Goal: Task Accomplishment & Management: Use online tool/utility

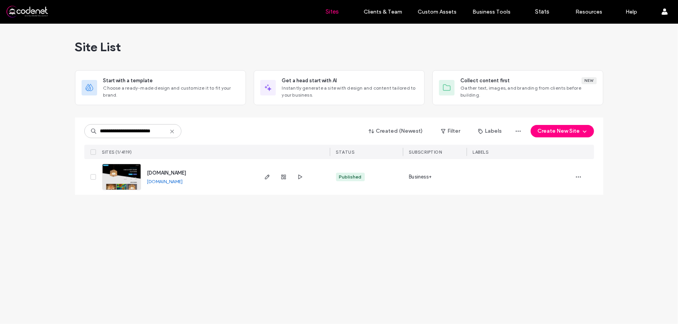
drag, startPoint x: 114, startPoint y: 130, endPoint x: 82, endPoint y: 132, distance: 32.3
click at [82, 132] on div "**********" at bounding box center [339, 156] width 529 height 77
type input "**********"
click at [125, 167] on img at bounding box center [122, 190] width 38 height 53
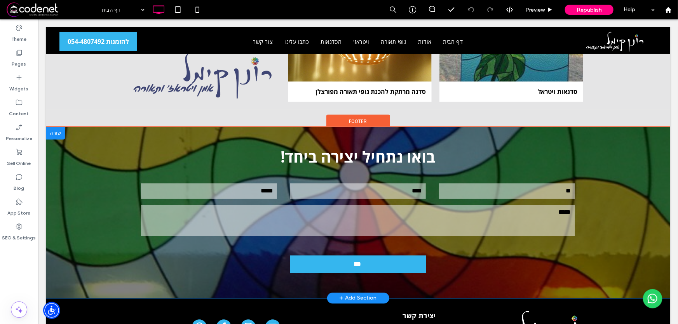
scroll to position [816, 0]
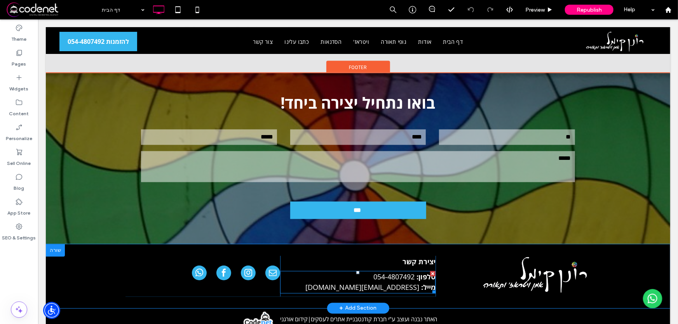
click at [375, 283] on span "ronenkimel@bezeqint.net" at bounding box center [362, 287] width 114 height 9
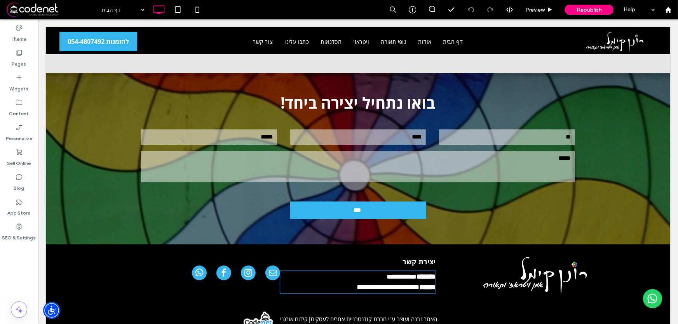
type input "*********"
type input "**"
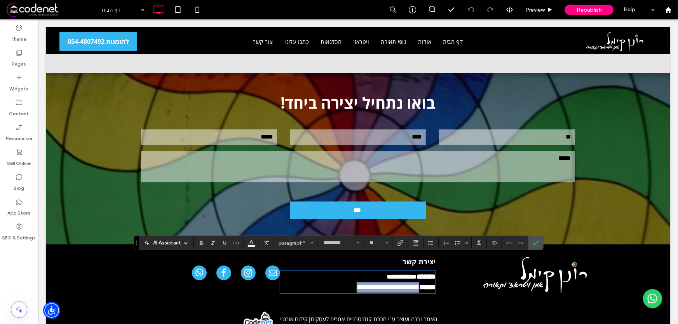
drag, startPoint x: 330, startPoint y: 274, endPoint x: 415, endPoint y: 278, distance: 85.6
click at [415, 282] on p "**********" at bounding box center [357, 287] width 155 height 10
drag, startPoint x: 346, startPoint y: 275, endPoint x: 417, endPoint y: 274, distance: 71.5
click at [417, 282] on p "**********" at bounding box center [357, 287] width 155 height 10
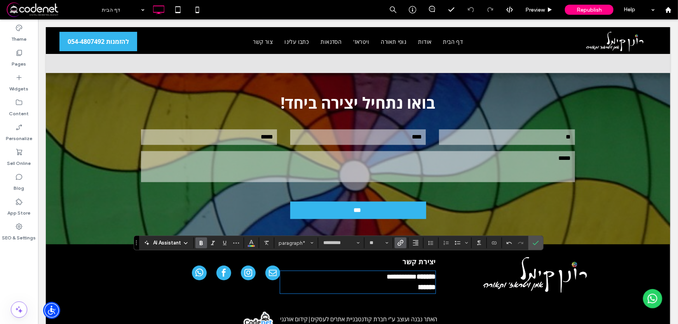
click at [396, 284] on strong "**********" at bounding box center [390, 287] width 57 height 7
click at [249, 242] on icon "Color" at bounding box center [251, 242] width 6 height 6
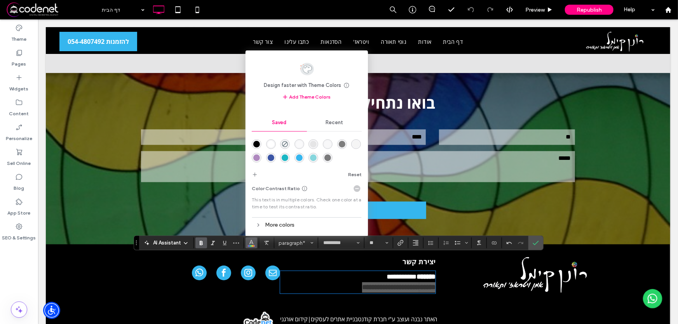
click at [258, 144] on div "rgba(0,0,0,1)" at bounding box center [256, 144] width 7 height 7
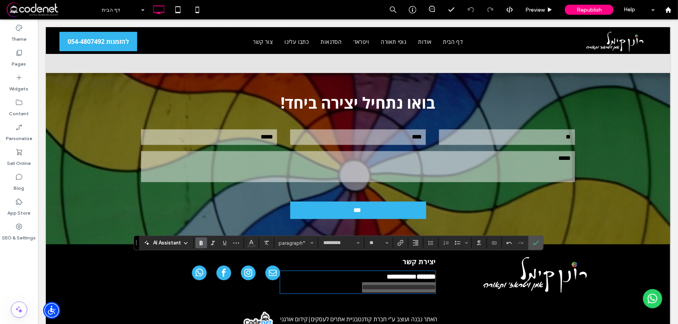
click at [201, 241] on use "Bold" at bounding box center [201, 243] width 3 height 4
click at [199, 243] on icon "Bold" at bounding box center [201, 243] width 6 height 6
click at [249, 243] on use "Color" at bounding box center [251, 243] width 4 height 4
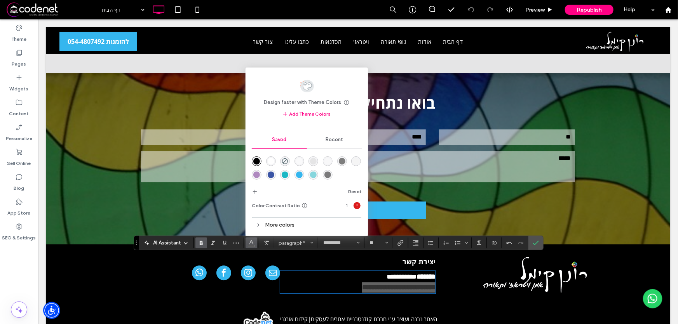
click at [272, 160] on div "rgba(255,255,255,1)" at bounding box center [271, 161] width 7 height 7
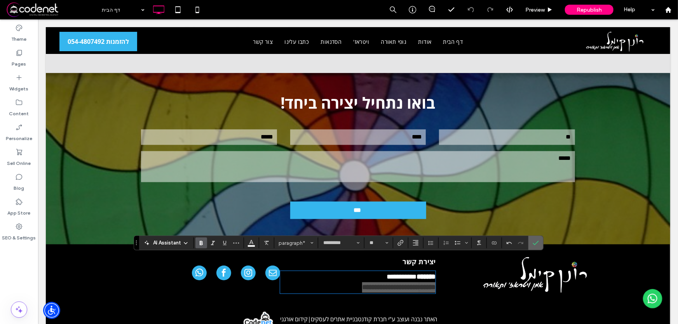
drag, startPoint x: 536, startPoint y: 242, endPoint x: 497, endPoint y: 223, distance: 43.8
click at [536, 242] on icon "Confirm" at bounding box center [536, 243] width 6 height 6
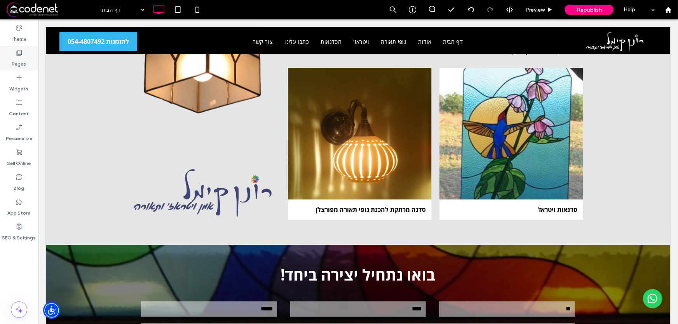
scroll to position [640, 0]
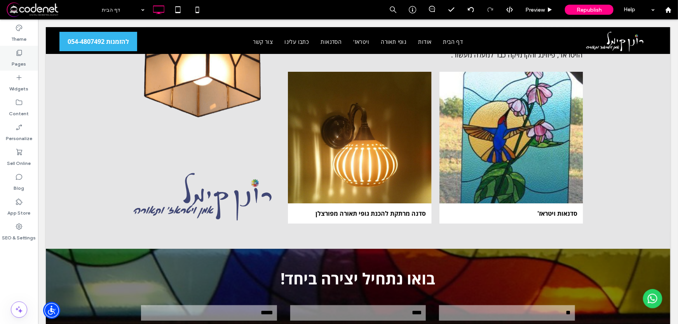
click at [27, 59] on div "Pages" at bounding box center [19, 58] width 38 height 25
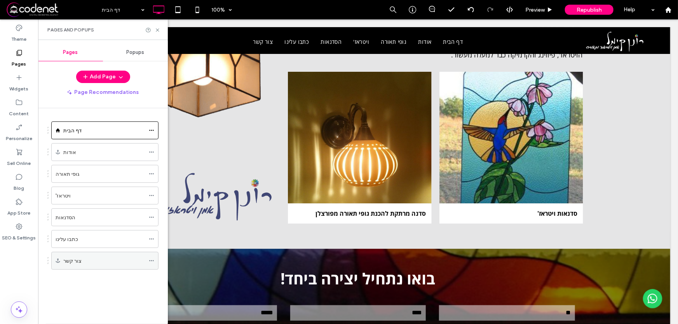
click at [92, 264] on div "צור קשר" at bounding box center [104, 261] width 82 height 8
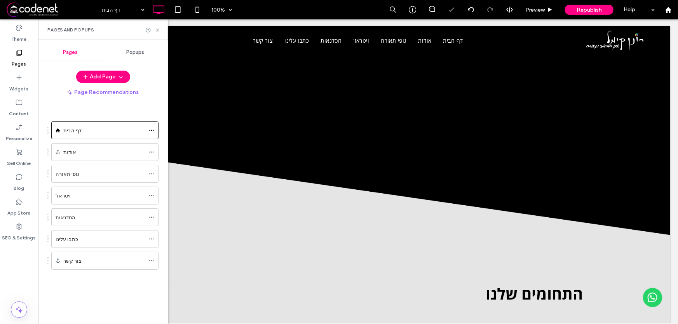
scroll to position [802, 0]
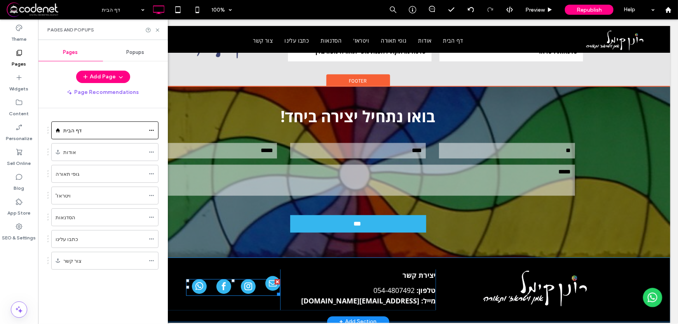
click at [270, 276] on span "email" at bounding box center [272, 283] width 15 height 15
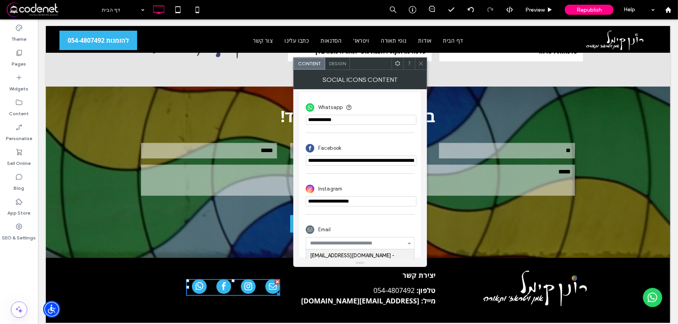
scroll to position [185, 0]
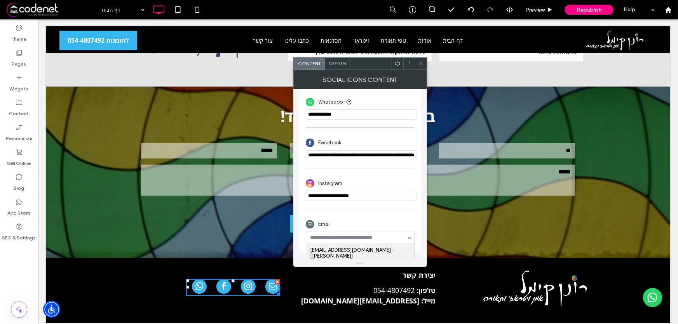
paste input "**********"
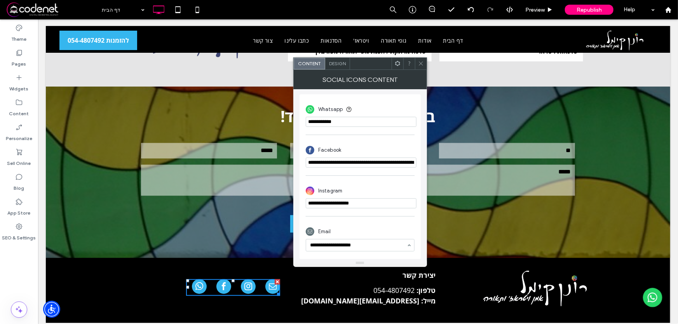
type input "**********"
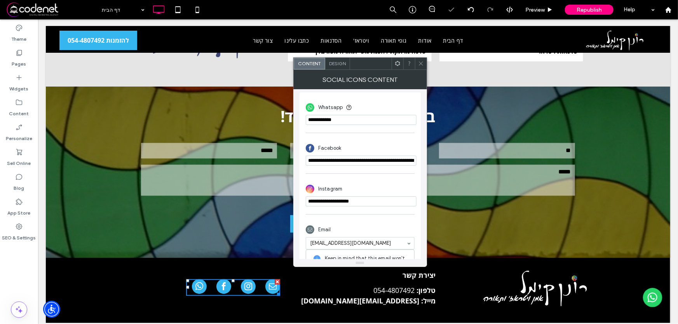
click at [392, 223] on div "Email ronen.kimel@gmail.com Keep in mind that this email won't update automatic…" at bounding box center [360, 266] width 109 height 95
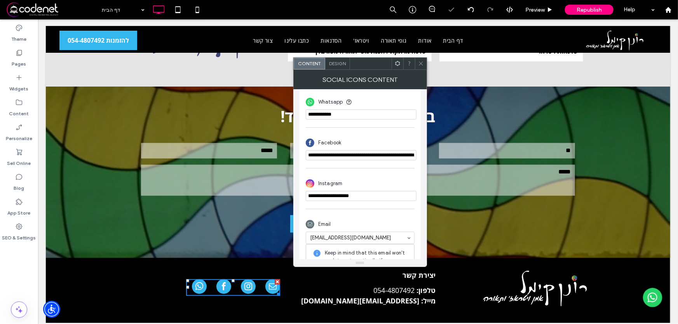
scroll to position [239, 0]
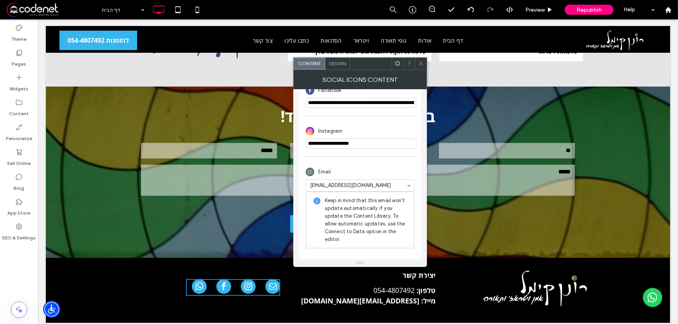
click at [340, 64] on span "Design" at bounding box center [337, 64] width 17 height 6
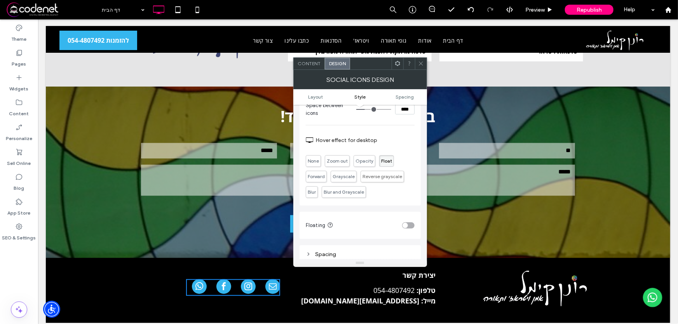
scroll to position [212, 0]
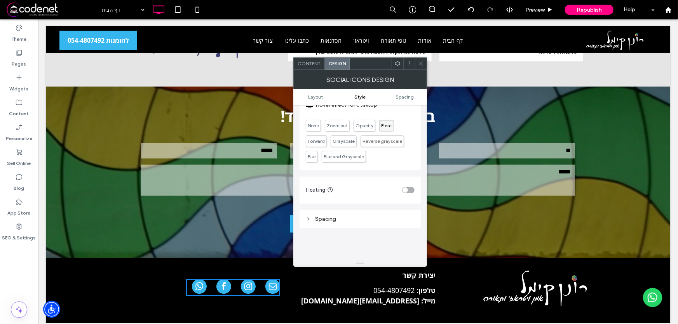
click at [420, 65] on icon at bounding box center [421, 64] width 6 height 6
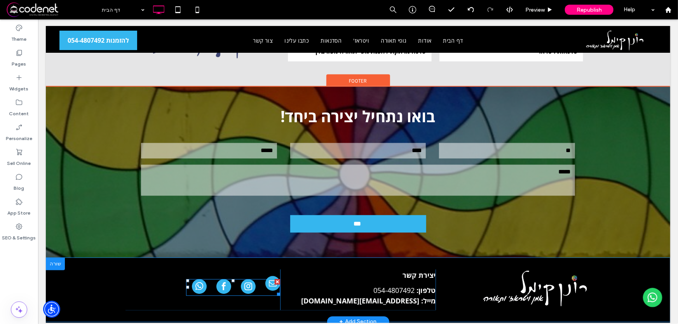
click at [270, 276] on span "email" at bounding box center [272, 283] width 15 height 15
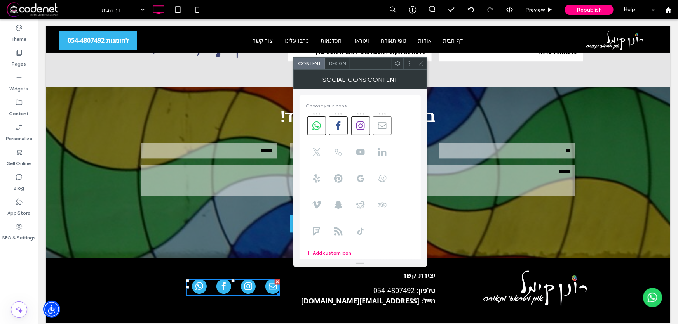
click at [381, 129] on use at bounding box center [382, 125] width 9 height 7
click at [382, 127] on use at bounding box center [382, 125] width 9 height 7
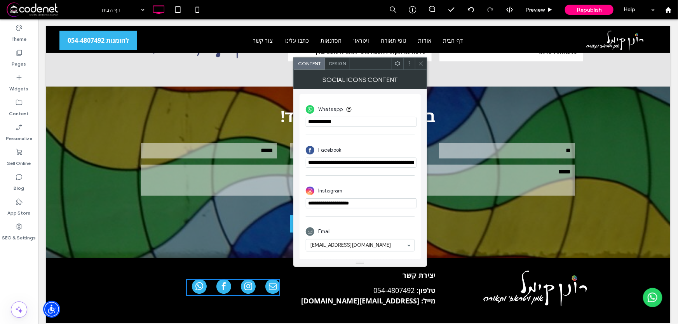
scroll to position [180, 0]
click at [424, 62] on icon at bounding box center [421, 64] width 6 height 6
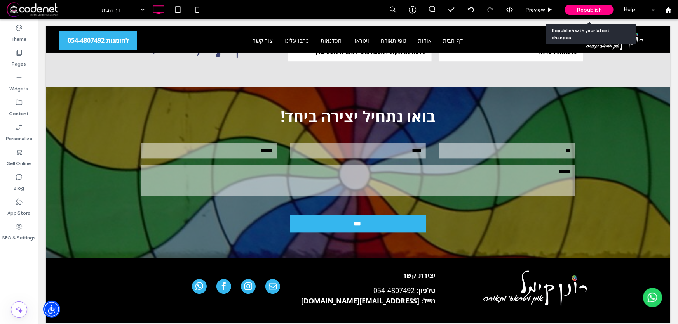
click at [596, 10] on span "Republish" at bounding box center [589, 10] width 25 height 7
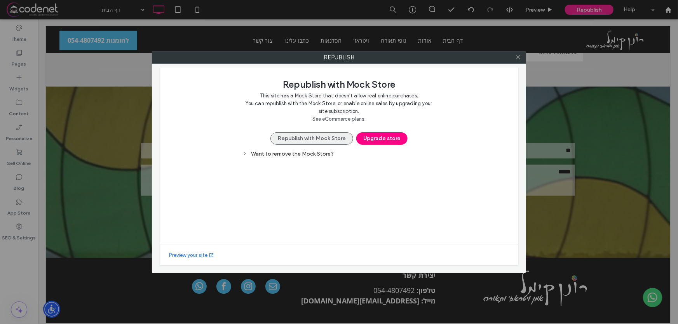
click at [324, 141] on button "Republish with Mock Store" at bounding box center [311, 139] width 83 height 12
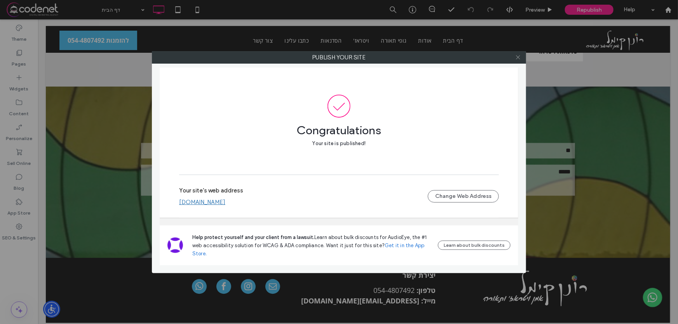
click at [520, 57] on icon at bounding box center [518, 57] width 6 height 6
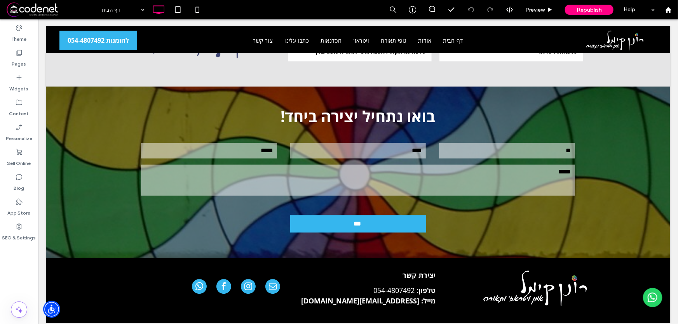
click at [45, 7] on span at bounding box center [52, 10] width 92 height 16
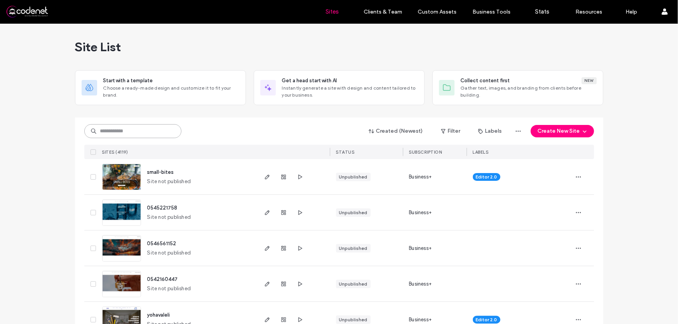
click at [167, 134] on input at bounding box center [132, 131] width 97 height 14
paste input "**********"
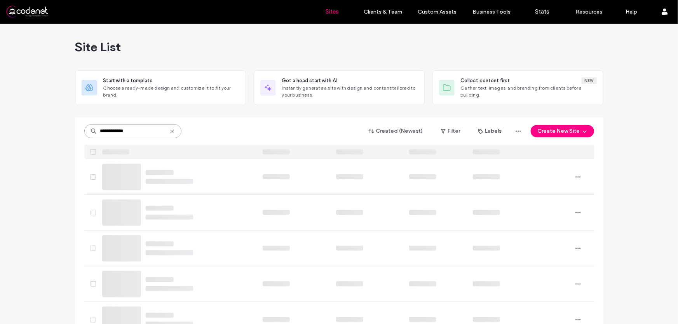
type input "**********"
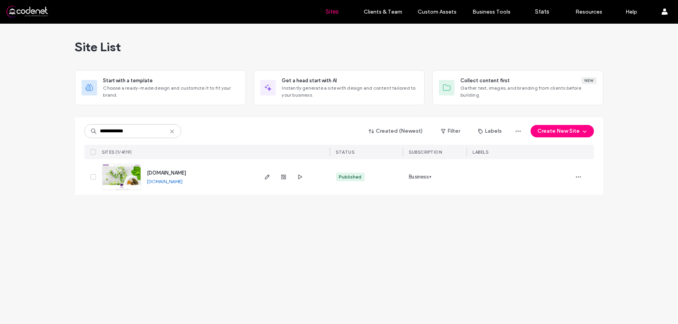
click at [122, 180] on img at bounding box center [122, 190] width 38 height 53
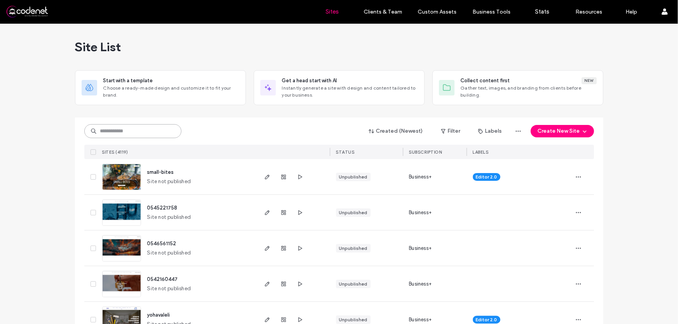
click at [125, 130] on input at bounding box center [132, 131] width 97 height 14
paste input "**********"
type input "**********"
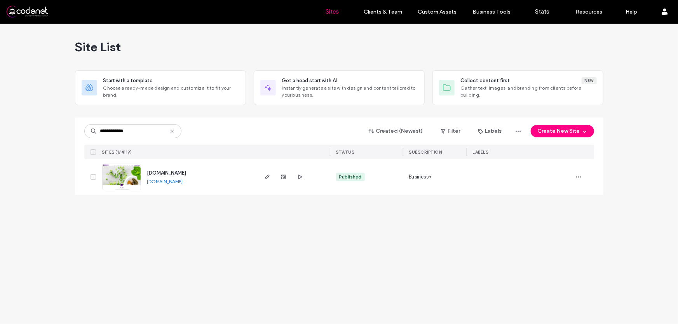
click at [111, 179] on img at bounding box center [122, 190] width 38 height 53
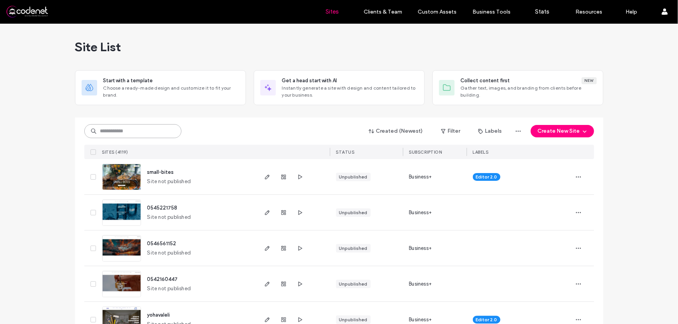
click at [143, 134] on input at bounding box center [132, 131] width 97 height 14
paste input "**********"
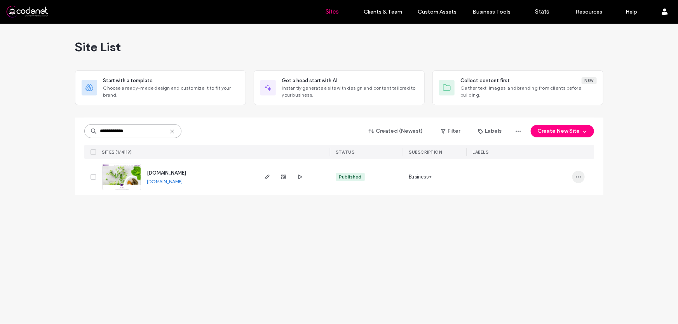
type input "**********"
click at [579, 173] on span "button" at bounding box center [578, 177] width 12 height 12
click at [562, 242] on span "Site Dashboard" at bounding box center [548, 242] width 37 height 8
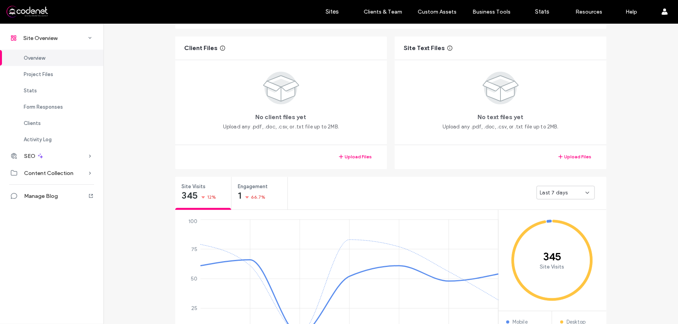
scroll to position [141, 0]
click at [542, 190] on span "Last 7 days" at bounding box center [554, 193] width 28 height 8
click at [549, 231] on span "Last 30 days" at bounding box center [552, 233] width 31 height 8
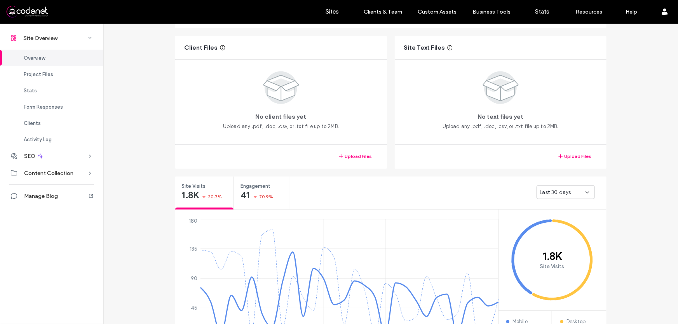
scroll to position [119, 0]
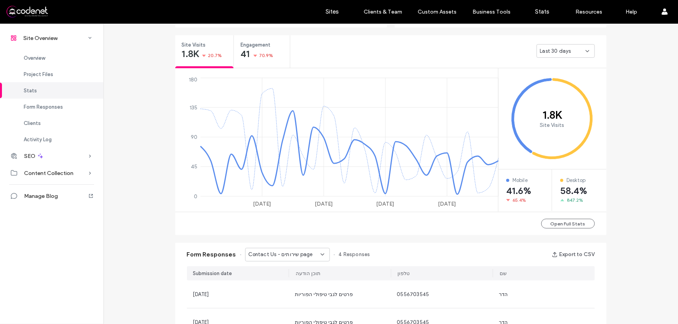
scroll to position [389, 0]
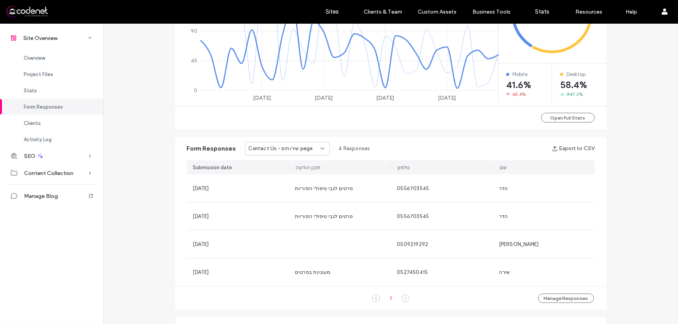
scroll to position [565, 0]
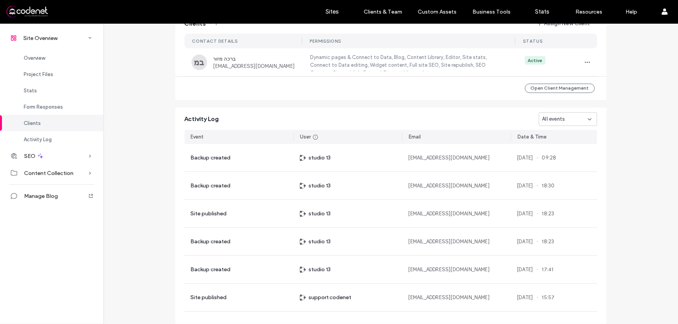
scroll to position [718, 0]
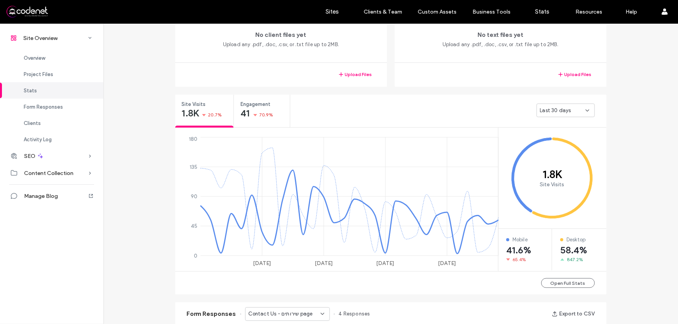
scroll to position [82, 0]
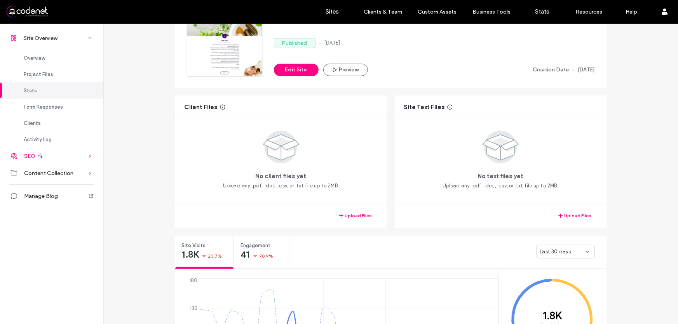
click at [78, 158] on div "SEO" at bounding box center [51, 156] width 103 height 17
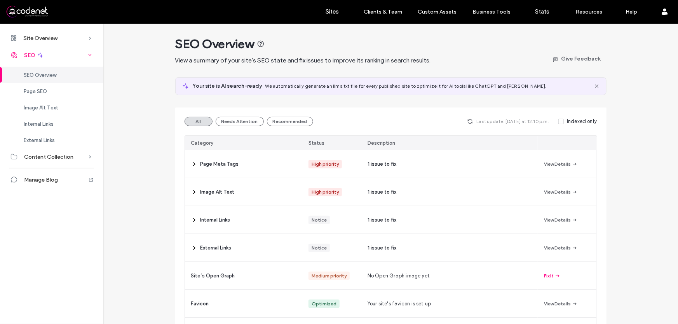
click at [91, 54] on icon at bounding box center [90, 55] width 8 height 8
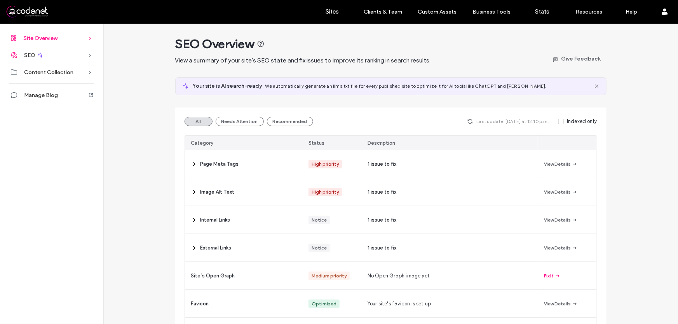
click at [73, 38] on div "Site Overview" at bounding box center [51, 38] width 103 height 17
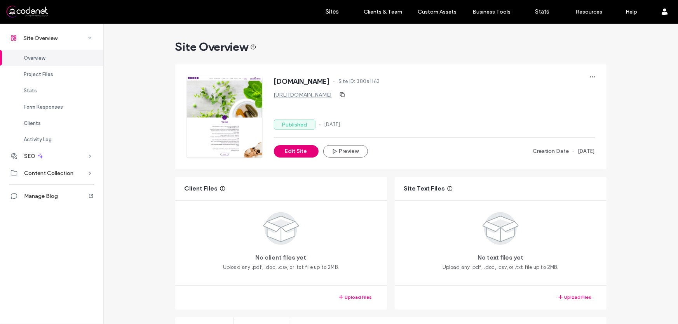
click at [281, 152] on button "Edit Site" at bounding box center [296, 151] width 45 height 12
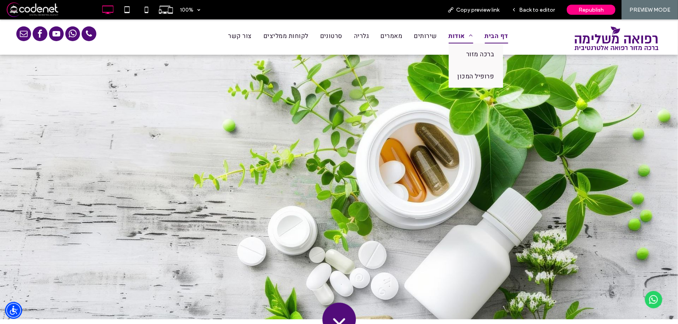
click at [460, 36] on span "אודות" at bounding box center [461, 36] width 24 height 14
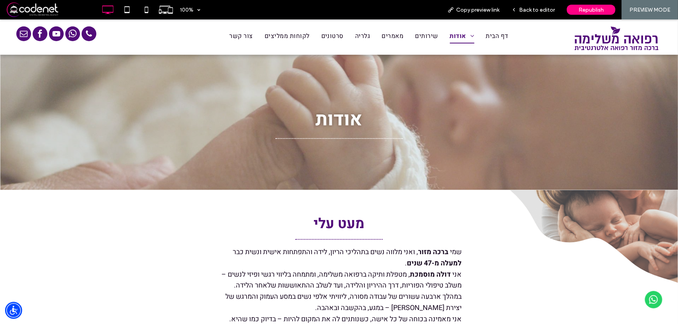
click at [35, 10] on span at bounding box center [52, 10] width 92 height 16
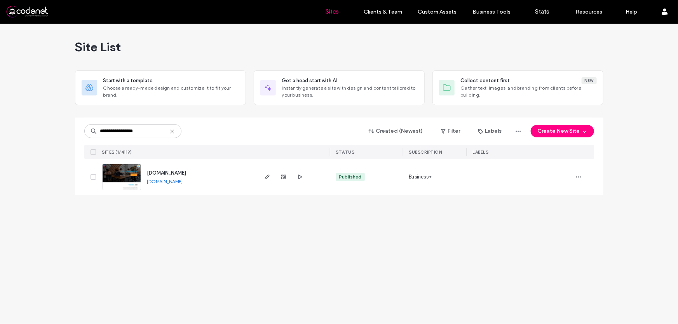
type input "**********"
click at [124, 177] on img at bounding box center [122, 190] width 38 height 53
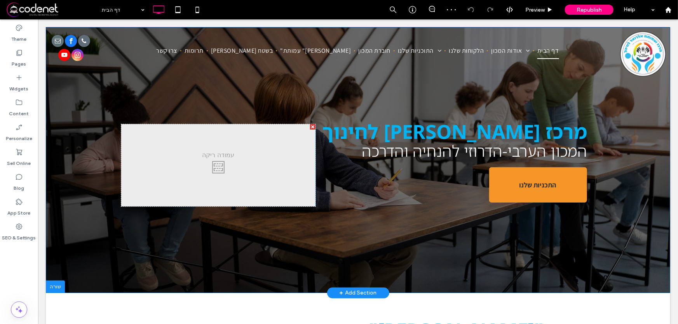
click at [310, 127] on div at bounding box center [312, 126] width 5 height 5
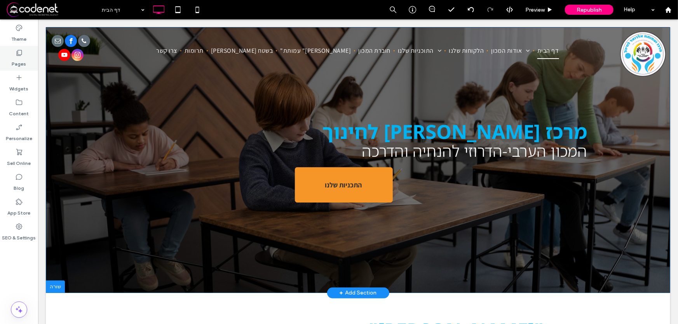
click at [19, 57] on label "Pages" at bounding box center [19, 62] width 14 height 11
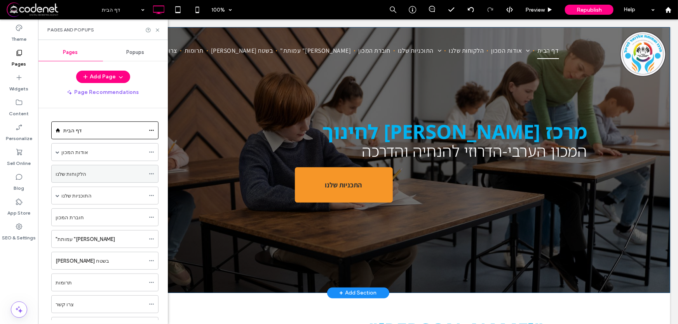
click at [93, 175] on div "הלקוחות שלנו" at bounding box center [100, 174] width 89 height 8
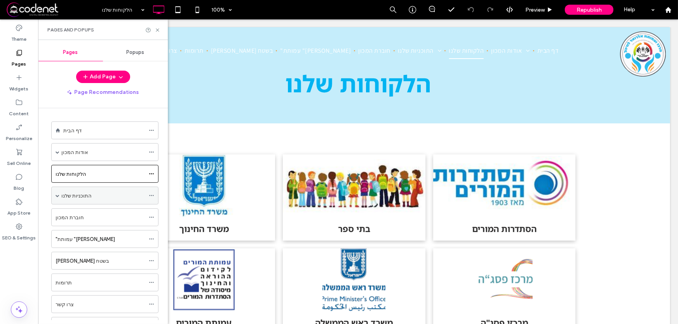
click at [98, 197] on div "התוכניות שלנו" at bounding box center [103, 196] width 84 height 8
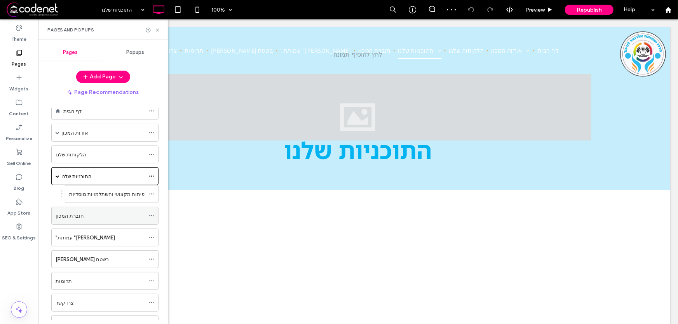
scroll to position [35, 0]
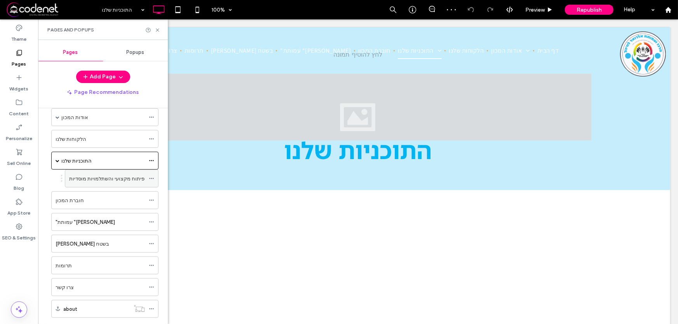
click at [111, 179] on label "פיתוח מקצועי והשתלמויות מוסדיות" at bounding box center [106, 179] width 75 height 14
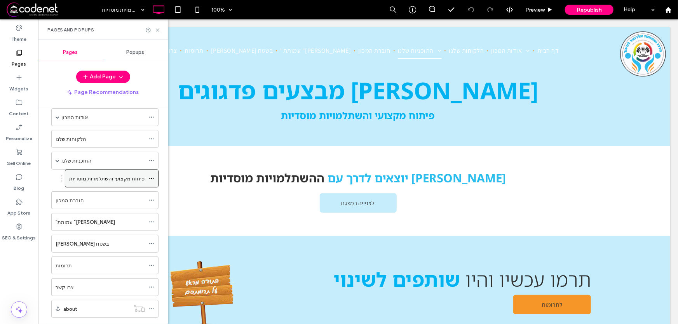
scroll to position [0, 0]
click at [158, 31] on use at bounding box center [157, 29] width 3 height 3
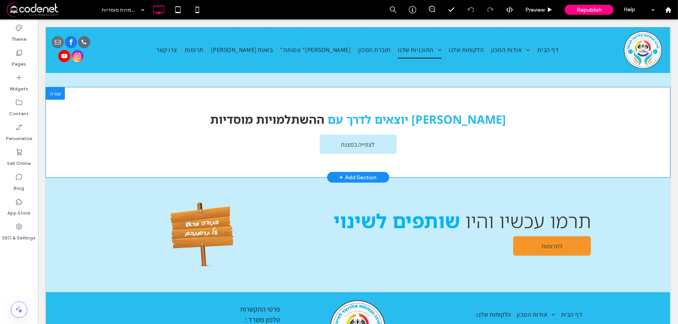
scroll to position [70, 0]
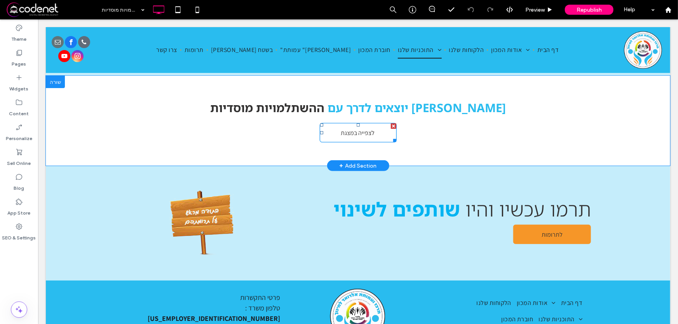
click at [361, 136] on span "לצפייה במצגת" at bounding box center [357, 133] width 39 height 16
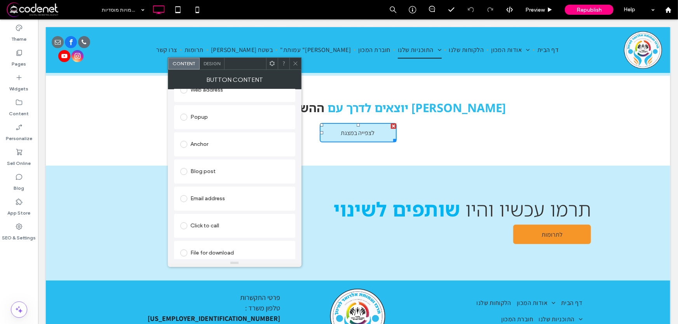
scroll to position [152, 0]
click at [182, 247] on span at bounding box center [183, 247] width 7 height 7
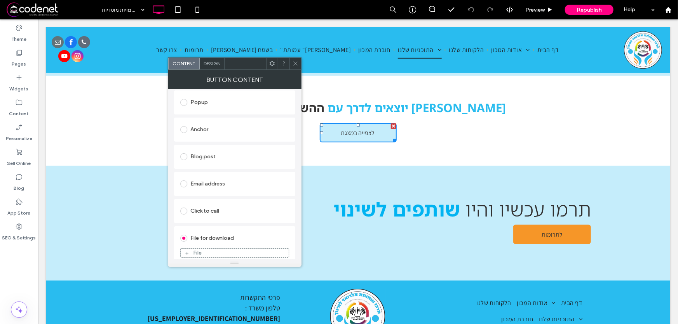
scroll to position [143, 0]
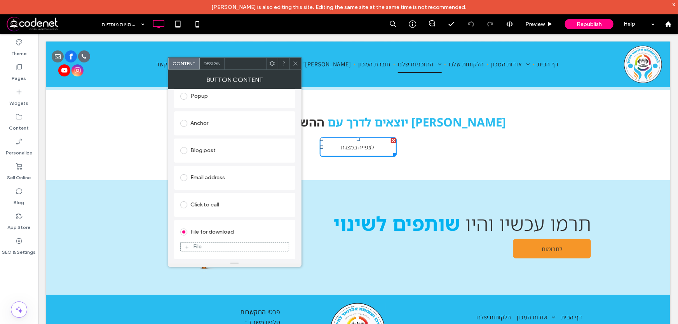
click at [326, 147] on link "לצפייה במצגת" at bounding box center [357, 146] width 77 height 19
click at [186, 247] on use at bounding box center [186, 247] width 3 height 3
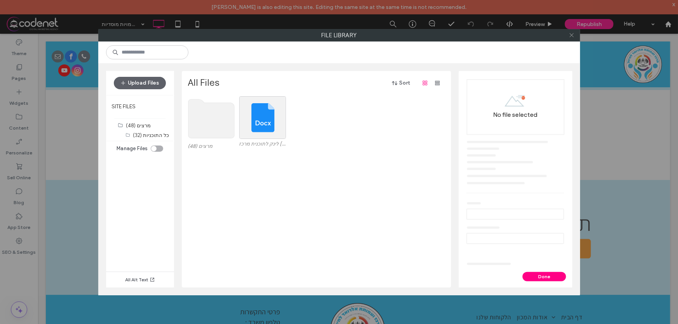
click at [573, 35] on icon at bounding box center [572, 35] width 6 height 6
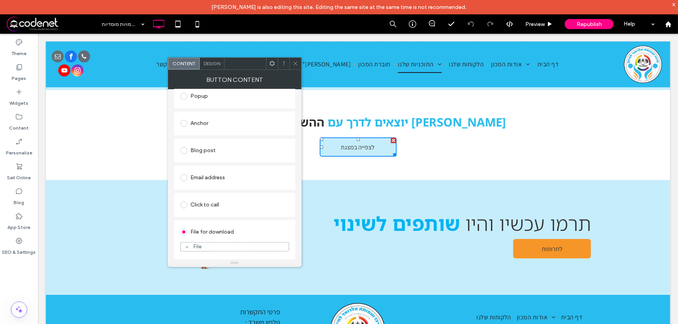
click at [298, 67] on span at bounding box center [296, 64] width 6 height 12
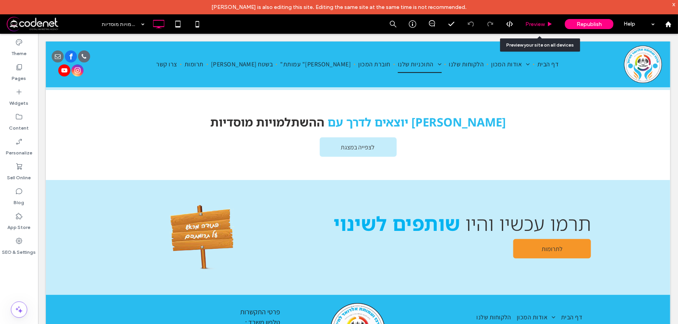
click at [546, 21] on div "Preview" at bounding box center [539, 24] width 39 height 7
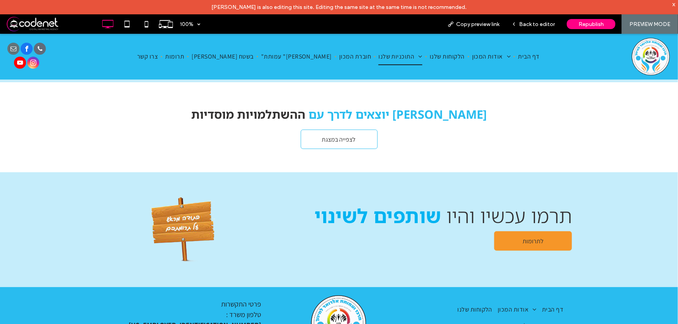
click at [335, 136] on span "לצפייה במצגת" at bounding box center [338, 139] width 39 height 16
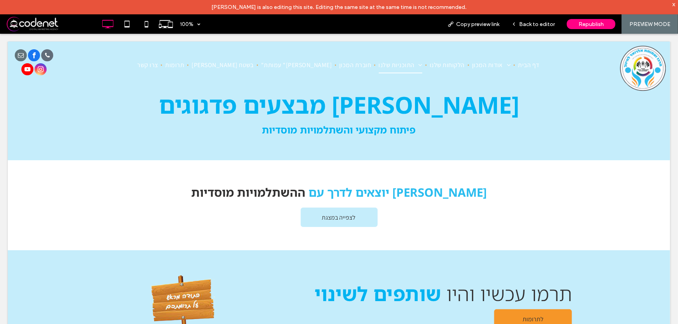
click at [533, 26] on div "100% Copy preview link Back to editor Republish PREVIEW MODE Site Comments Team…" at bounding box center [339, 162] width 678 height 324
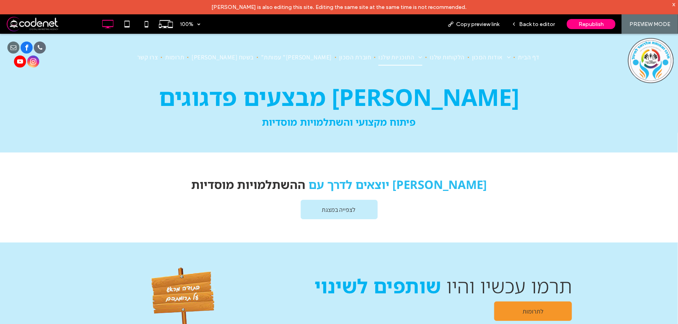
scroll to position [78, 0]
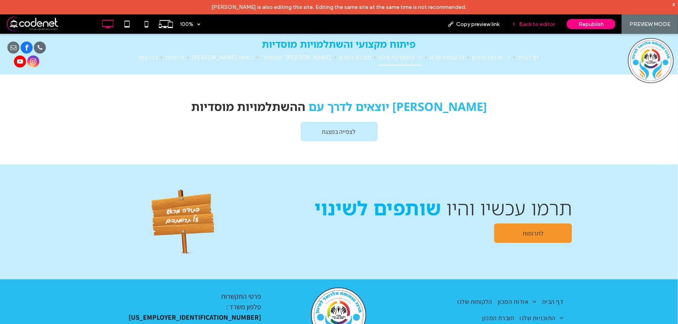
click at [538, 22] on span "Back to editor" at bounding box center [537, 24] width 36 height 7
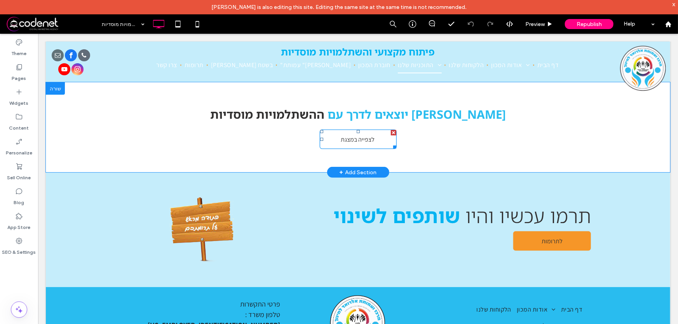
click at [338, 136] on span "לצפייה במצגת" at bounding box center [357, 139] width 39 height 16
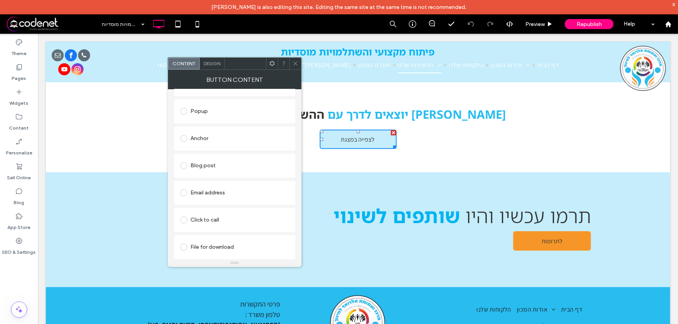
click at [223, 249] on div "File for download" at bounding box center [234, 247] width 109 height 12
click at [225, 246] on div "File" at bounding box center [235, 247] width 108 height 7
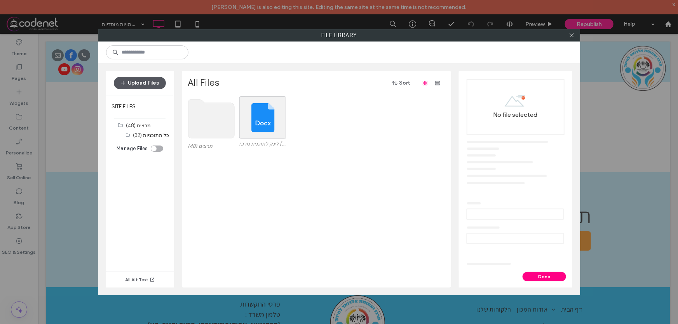
click at [139, 82] on button "Upload Files" at bounding box center [140, 83] width 52 height 12
click at [158, 84] on button "Upload Files" at bounding box center [140, 83] width 52 height 12
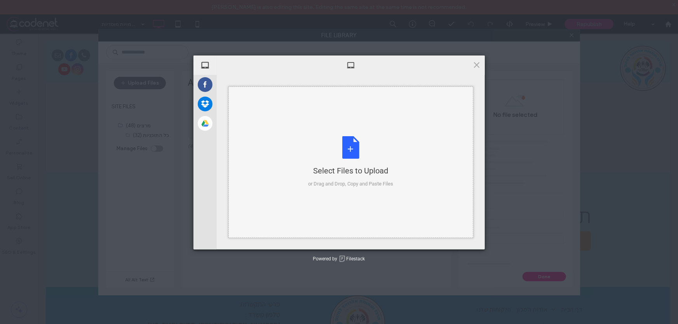
click at [355, 153] on div "Select Files to Upload or Drag and Drop, Copy and Paste Files" at bounding box center [350, 162] width 85 height 52
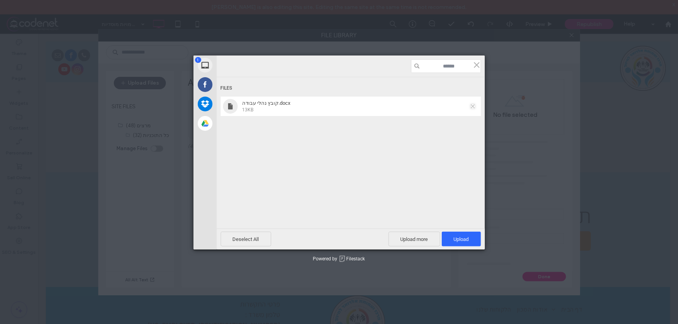
click at [473, 106] on span at bounding box center [473, 107] width 4 height 4
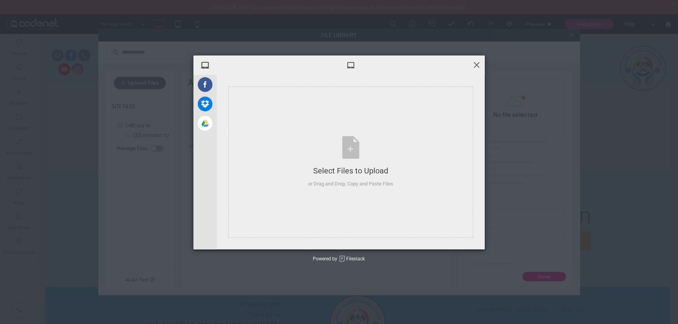
click at [478, 64] on span at bounding box center [477, 65] width 9 height 9
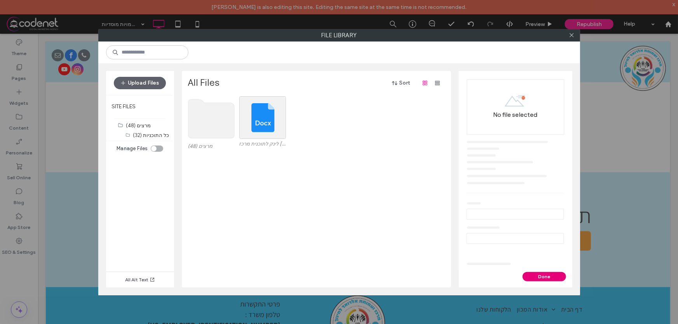
click at [540, 277] on button "Done" at bounding box center [545, 276] width 44 height 9
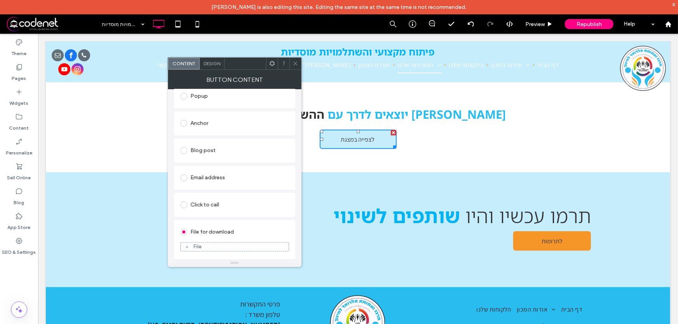
click at [294, 65] on use at bounding box center [295, 64] width 4 height 4
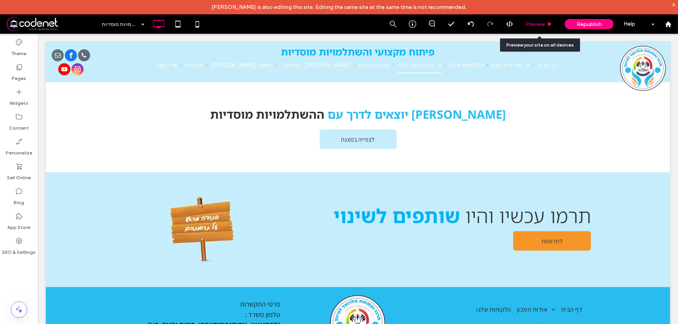
click at [540, 25] on span "Preview" at bounding box center [534, 24] width 19 height 7
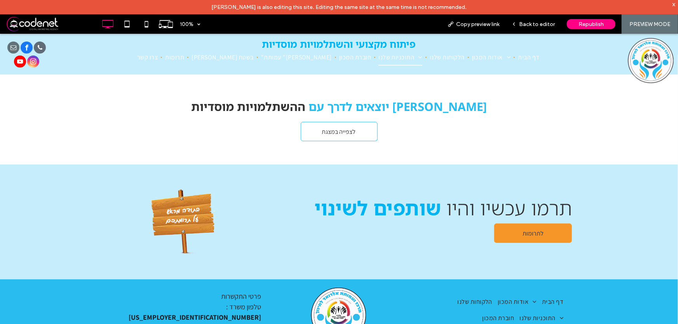
click at [360, 134] on link "לצפייה במצגת" at bounding box center [339, 131] width 77 height 19
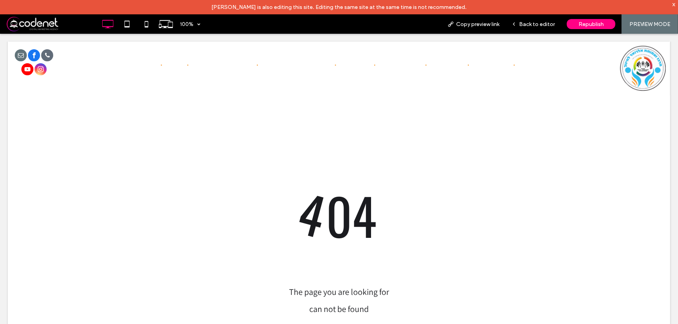
click at [539, 23] on div at bounding box center [339, 162] width 678 height 324
click at [516, 24] on div at bounding box center [339, 162] width 678 height 324
click at [526, 25] on div at bounding box center [339, 162] width 678 height 324
click at [522, 24] on div at bounding box center [339, 162] width 678 height 324
click at [526, 24] on div at bounding box center [339, 162] width 678 height 324
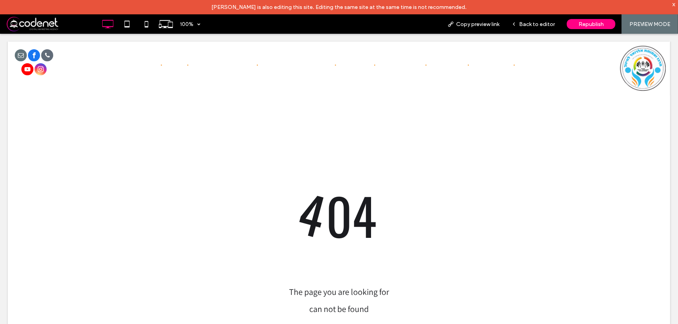
click at [650, 23] on div at bounding box center [339, 162] width 678 height 324
click at [548, 25] on div at bounding box center [339, 162] width 678 height 324
click at [539, 22] on div at bounding box center [339, 162] width 678 height 324
click at [532, 24] on div at bounding box center [339, 162] width 678 height 324
click at [525, 25] on div at bounding box center [339, 162] width 678 height 324
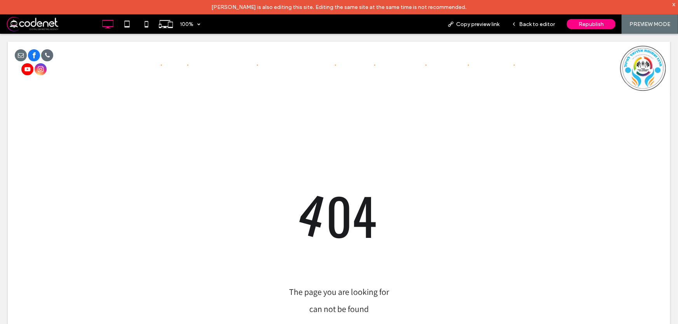
click at [535, 22] on div at bounding box center [339, 162] width 678 height 324
click at [535, 24] on div at bounding box center [339, 162] width 678 height 324
click at [516, 24] on div at bounding box center [339, 162] width 678 height 324
click at [517, 23] on div at bounding box center [339, 162] width 678 height 324
click at [46, 26] on div at bounding box center [339, 162] width 678 height 324
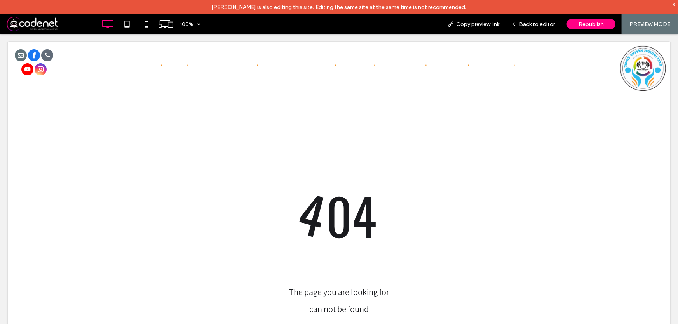
click at [516, 23] on div at bounding box center [339, 162] width 678 height 324
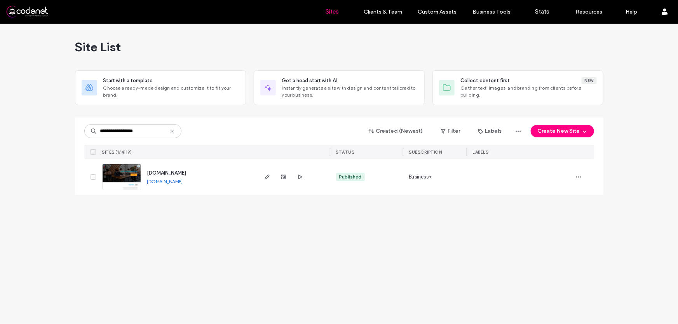
type input "**********"
click at [127, 174] on img at bounding box center [122, 190] width 38 height 53
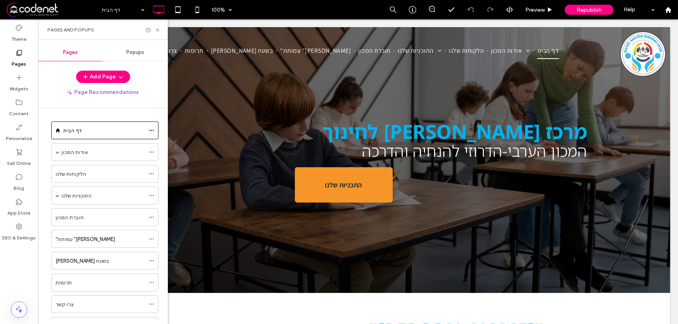
click at [94, 198] on div "התוכניות שלנו" at bounding box center [103, 196] width 84 height 8
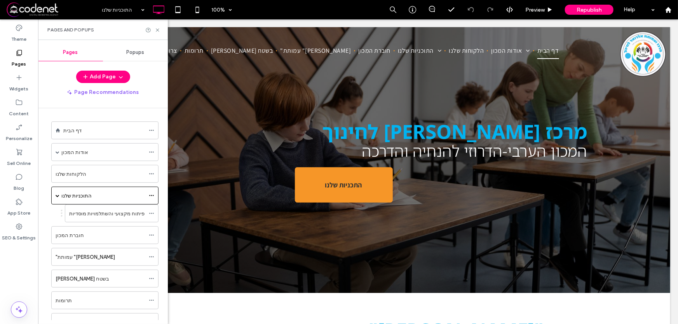
click at [101, 211] on div at bounding box center [339, 162] width 678 height 324
click at [102, 214] on label "פיתוח מקצועי והשתלמויות מוסדיות" at bounding box center [106, 214] width 75 height 14
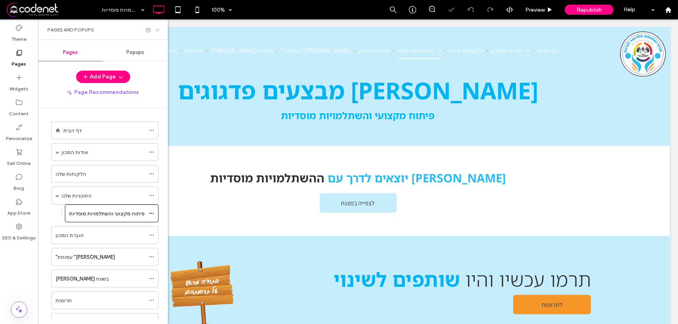
drag, startPoint x: 157, startPoint y: 30, endPoint x: 119, endPoint y: 10, distance: 42.8
click at [157, 30] on icon at bounding box center [158, 30] width 6 height 6
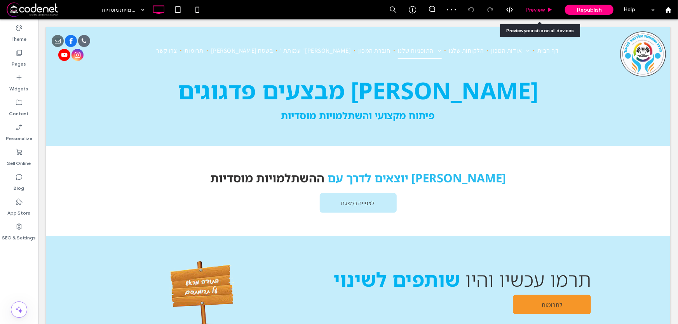
click at [539, 12] on span "Preview" at bounding box center [534, 10] width 19 height 7
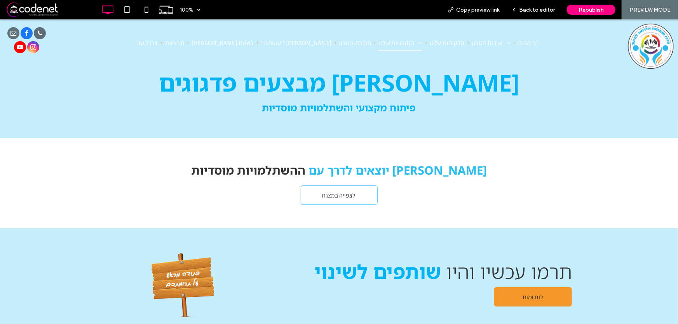
click at [315, 193] on link "לצפייה במצגת" at bounding box center [339, 194] width 77 height 19
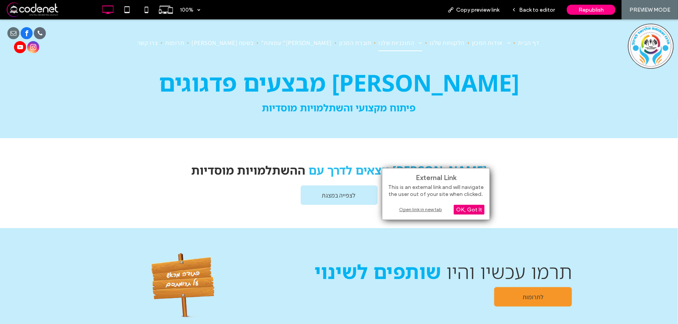
click at [468, 209] on div "OK, Got It" at bounding box center [469, 210] width 31 height 10
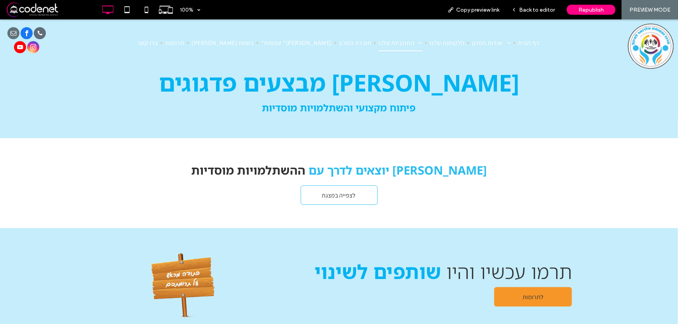
click at [308, 197] on link "לצפייה במצגת" at bounding box center [339, 194] width 77 height 19
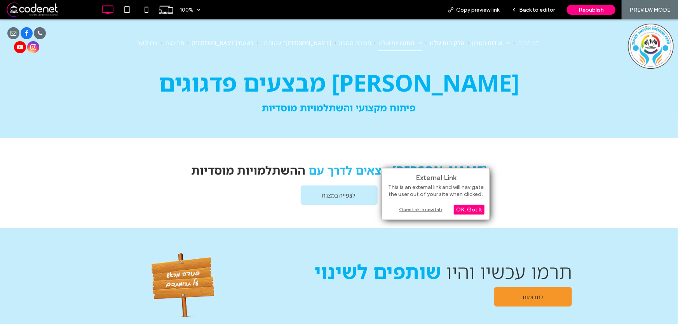
click at [426, 209] on div "Open link in new tab" at bounding box center [435, 210] width 97 height 8
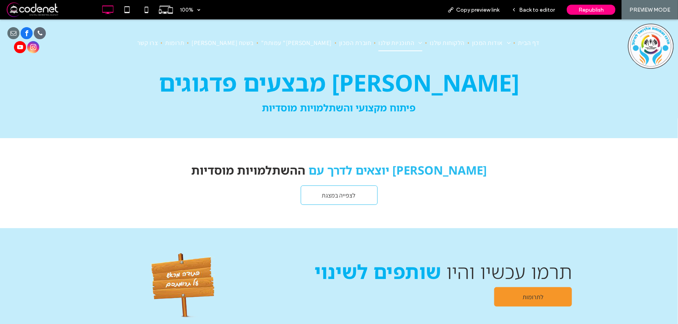
click at [308, 192] on link "לצפייה במצגת" at bounding box center [339, 194] width 77 height 19
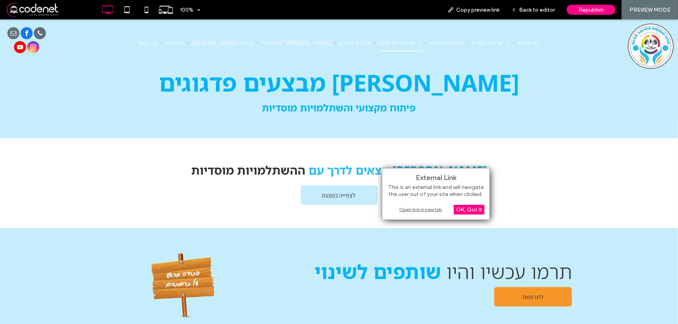
click at [430, 210] on div "Open link in new tab" at bounding box center [435, 210] width 97 height 8
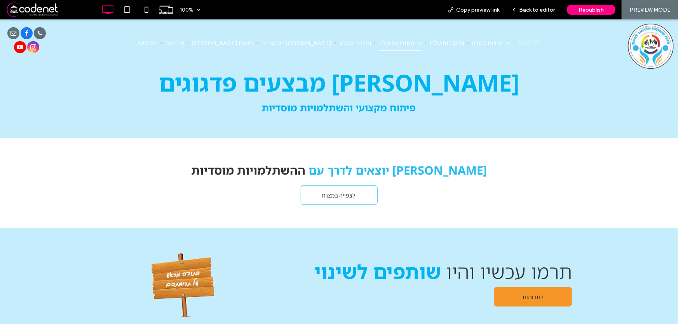
click at [319, 196] on span "לצפייה במצגת" at bounding box center [338, 195] width 39 height 16
click at [327, 198] on span "לצפייה במצגת" at bounding box center [338, 195] width 39 height 16
click at [303, 196] on link "לצפייה במצגת" at bounding box center [339, 194] width 77 height 19
click at [364, 197] on link "לצפייה במצגת" at bounding box center [339, 194] width 77 height 19
click at [360, 196] on link "לצפייה במצגת" at bounding box center [339, 194] width 77 height 19
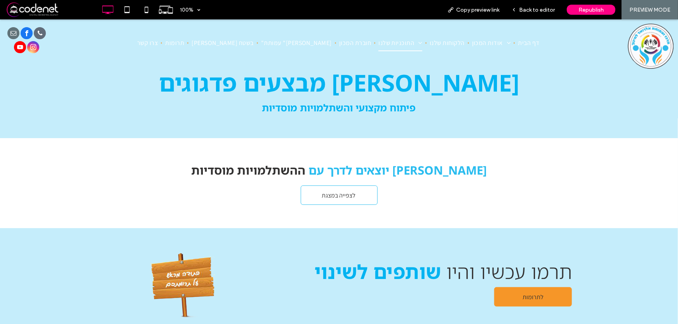
click at [364, 198] on link "לצפייה במצגת" at bounding box center [339, 194] width 77 height 19
click at [370, 196] on link "לצפייה במצגת" at bounding box center [339, 194] width 77 height 19
click at [365, 195] on link "לצפייה במצגת" at bounding box center [339, 194] width 77 height 19
click at [315, 196] on link "לצפייה במצגת" at bounding box center [339, 194] width 77 height 19
click at [363, 197] on link "לצפייה במצגת" at bounding box center [339, 194] width 77 height 19
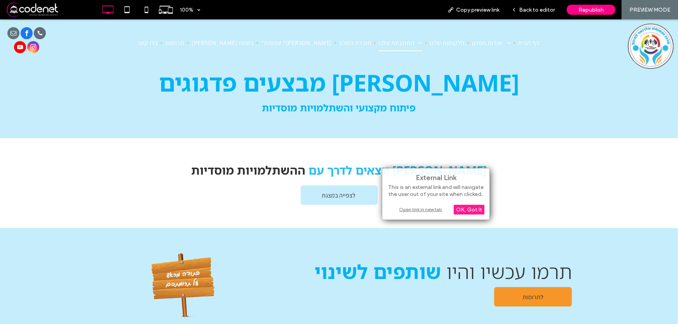
click at [521, 166] on h4 "אלרואד יוצאים לדרך עם ההשתלמויות מוסדיות" at bounding box center [339, 170] width 466 height 16
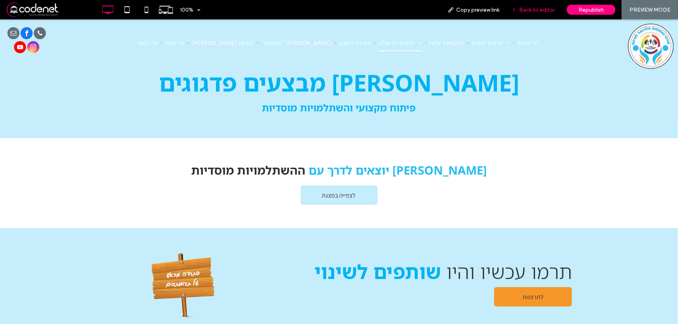
click at [541, 11] on span "Back to editor" at bounding box center [537, 10] width 36 height 7
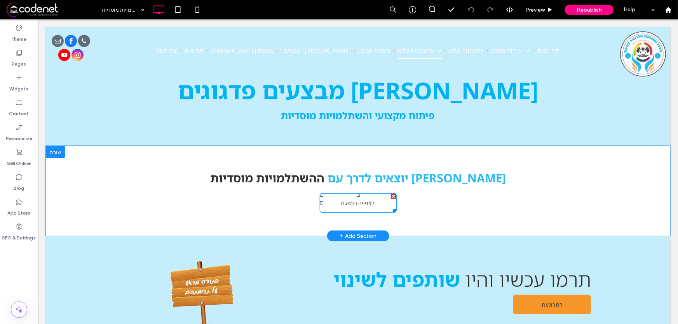
click at [381, 202] on link "לצפייה במצגת" at bounding box center [357, 202] width 77 height 19
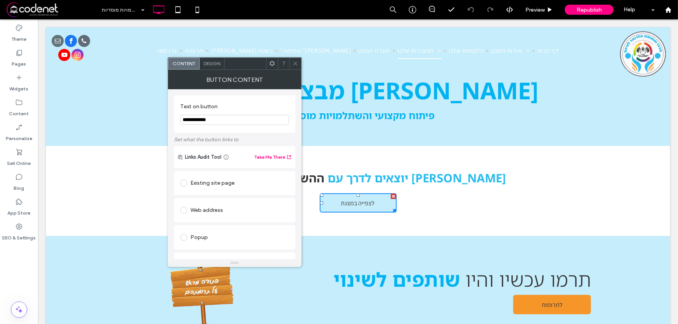
click at [295, 64] on icon at bounding box center [296, 64] width 6 height 6
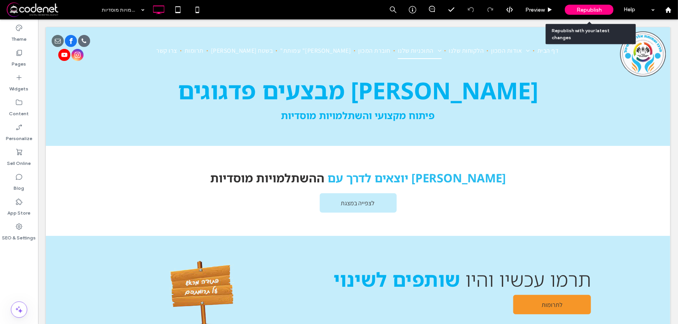
click at [581, 10] on span "Republish" at bounding box center [589, 10] width 25 height 7
click at [576, 11] on div "Republish" at bounding box center [589, 10] width 49 height 10
click at [597, 9] on span "Republish" at bounding box center [589, 10] width 25 height 7
click at [585, 10] on span "Republish" at bounding box center [589, 10] width 25 height 7
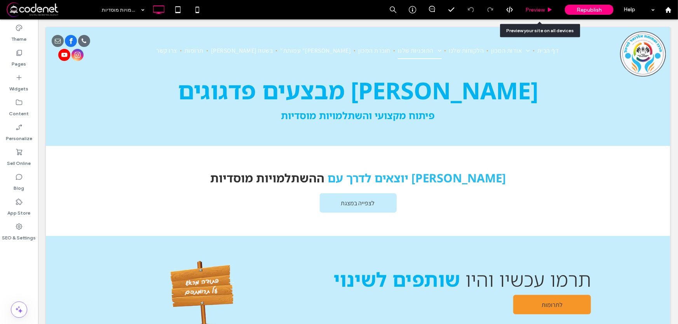
click at [545, 11] on span "Preview" at bounding box center [534, 10] width 19 height 7
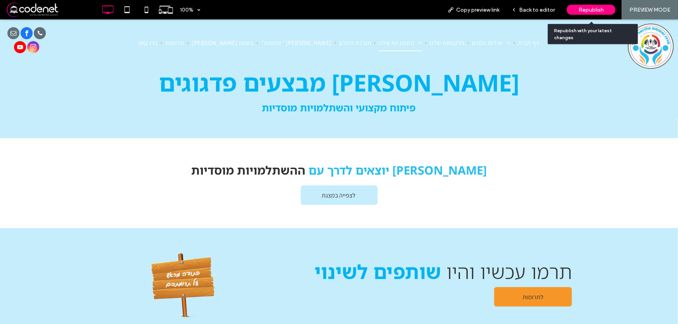
click at [579, 10] on div "Republish" at bounding box center [591, 10] width 49 height 10
click at [542, 10] on span "Back to editor" at bounding box center [537, 10] width 36 height 7
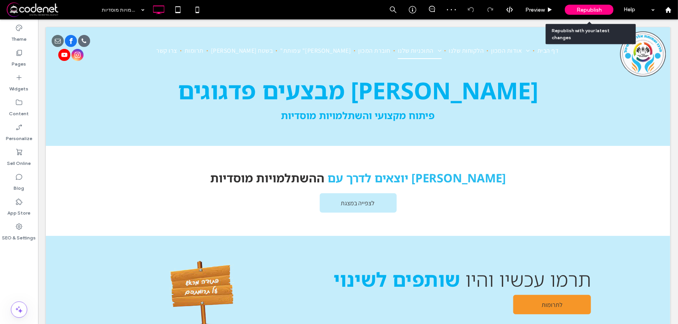
click at [580, 8] on span "Republish" at bounding box center [589, 10] width 25 height 7
click at [589, 9] on span "Republish" at bounding box center [589, 10] width 25 height 7
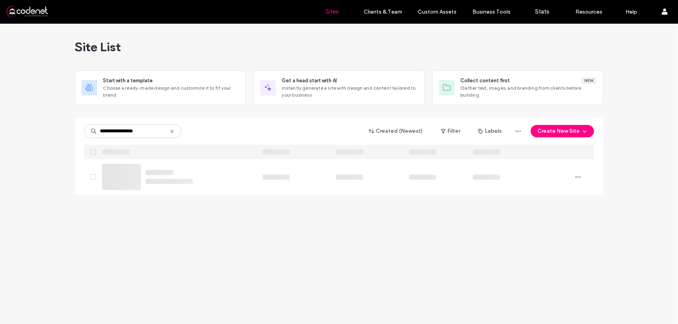
type input "**********"
click at [129, 174] on img at bounding box center [122, 190] width 38 height 53
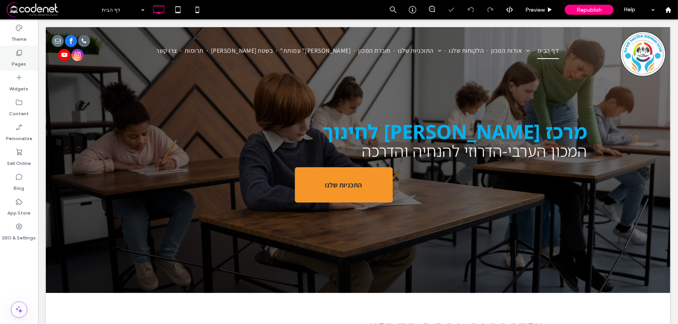
click at [24, 60] on label "Pages" at bounding box center [19, 62] width 14 height 11
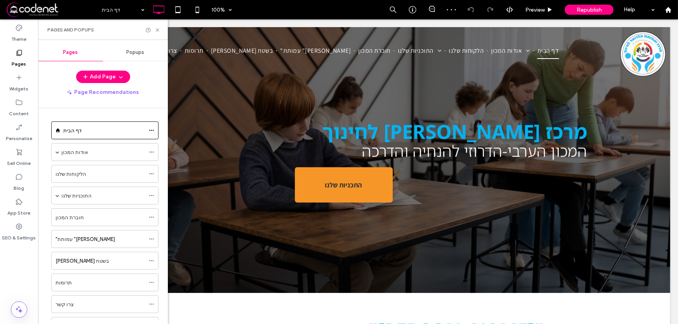
click at [84, 202] on div "התוכניות שלנו" at bounding box center [103, 195] width 84 height 17
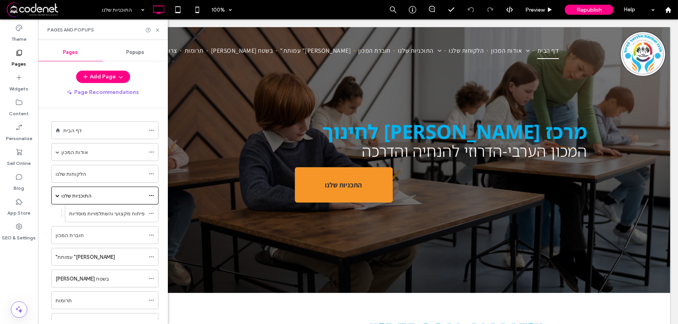
click at [90, 218] on div at bounding box center [339, 162] width 678 height 324
click at [109, 214] on div at bounding box center [339, 162] width 678 height 324
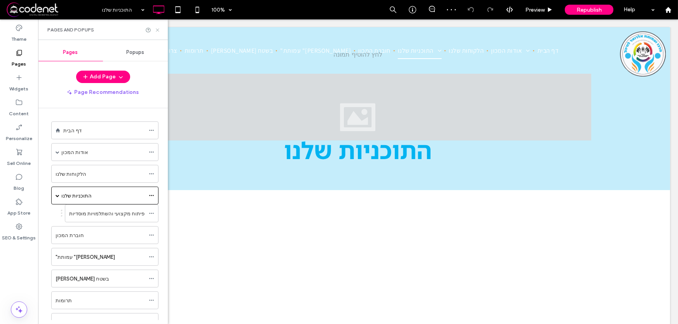
click at [157, 30] on icon at bounding box center [158, 30] width 6 height 6
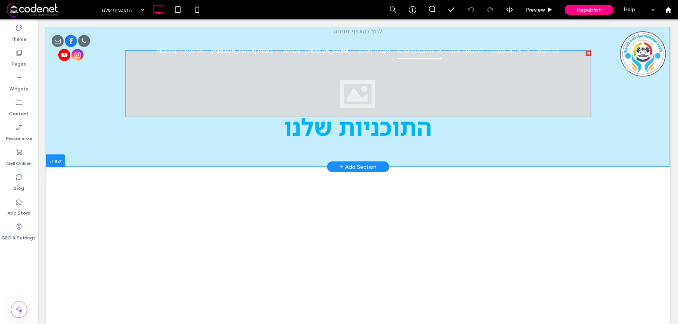
scroll to position [35, 0]
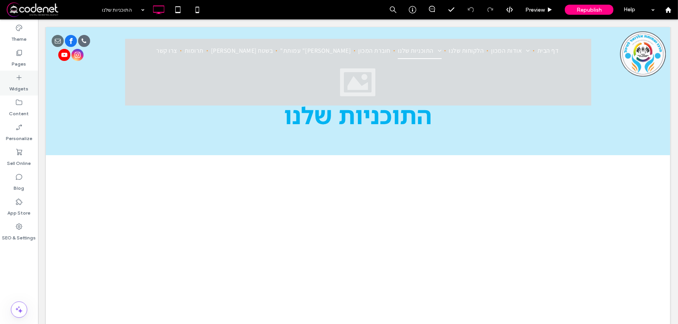
click at [26, 82] on label "Widgets" at bounding box center [19, 87] width 19 height 11
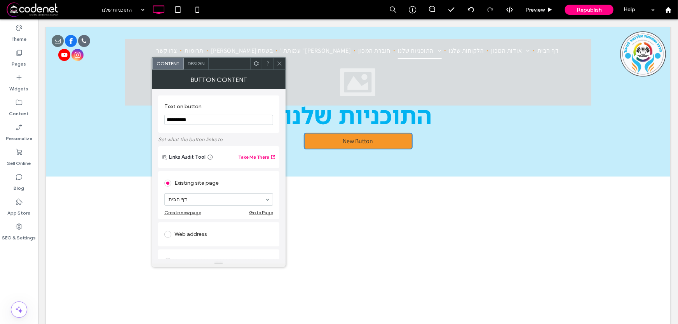
click at [207, 118] on input "**********" at bounding box center [218, 120] width 109 height 10
type input "*"
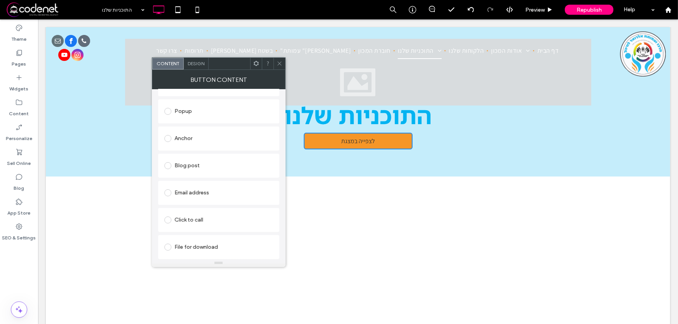
type input "**********"
click at [169, 248] on span at bounding box center [167, 247] width 7 height 7
click at [192, 244] on div "File" at bounding box center [219, 247] width 108 height 7
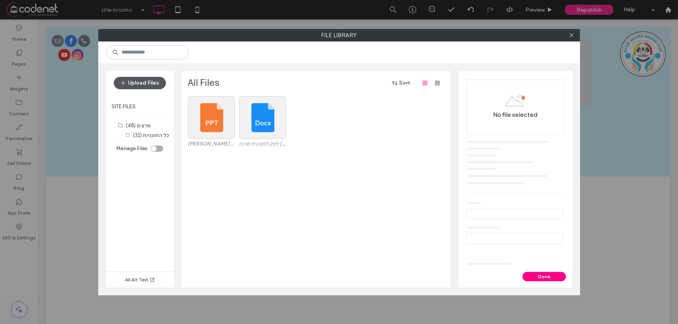
click at [141, 80] on button "Upload Files" at bounding box center [140, 83] width 52 height 12
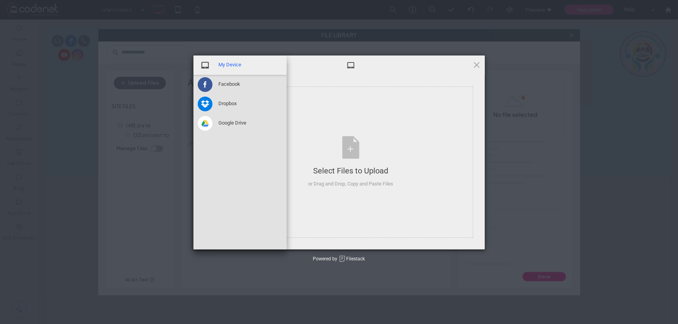
click at [253, 66] on div "My Device" at bounding box center [240, 65] width 93 height 19
click at [229, 67] on span "My Device" at bounding box center [230, 64] width 23 height 7
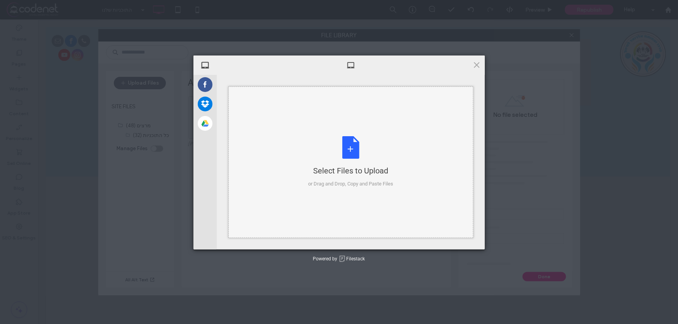
click at [343, 152] on div "Select Files to Upload or Drag and Drop, Copy and Paste Files" at bounding box center [350, 162] width 85 height 52
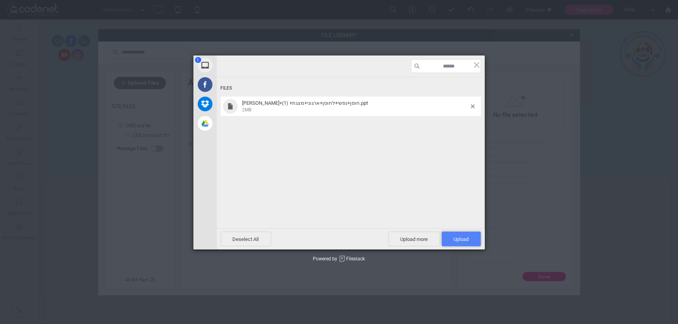
click at [465, 237] on span "Upload 1" at bounding box center [461, 240] width 15 height 6
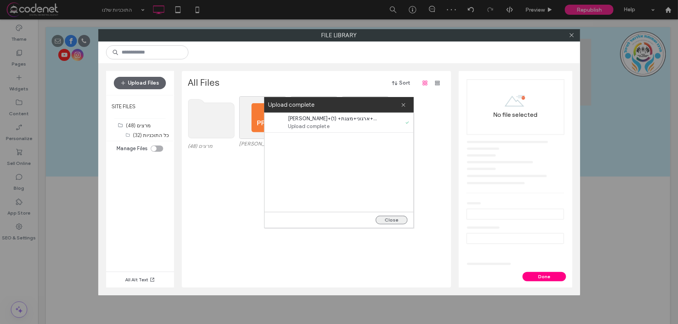
click at [401, 221] on button "Close" at bounding box center [392, 220] width 32 height 9
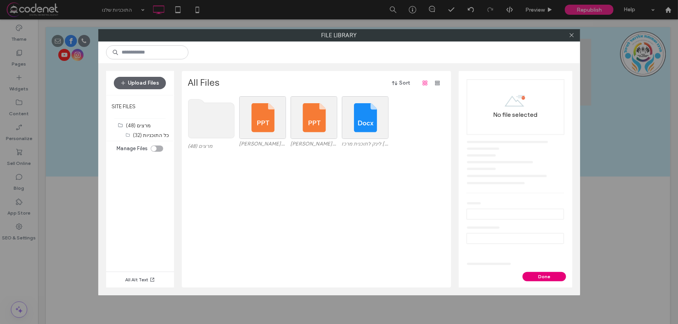
click at [538, 275] on button "Done" at bounding box center [545, 276] width 44 height 9
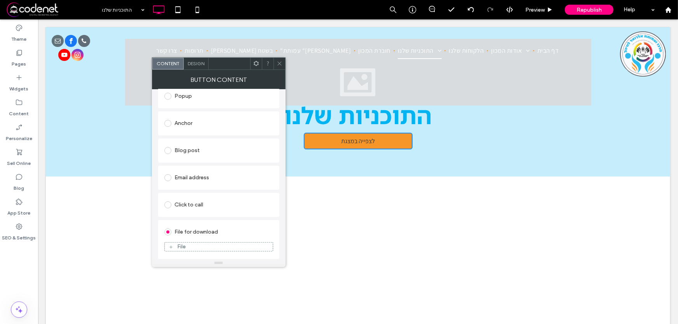
click at [279, 64] on icon at bounding box center [280, 64] width 6 height 6
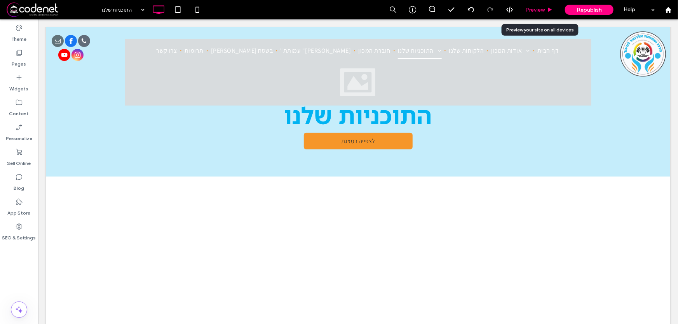
drag, startPoint x: 534, startPoint y: 11, endPoint x: 452, endPoint y: 58, distance: 94.3
click at [534, 11] on span "Preview" at bounding box center [534, 10] width 19 height 7
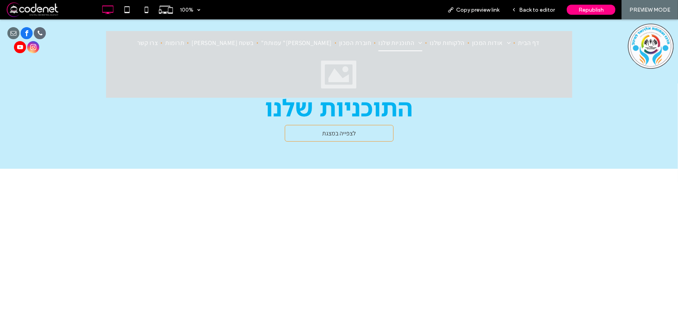
click at [369, 129] on link "לצפייה במצגת" at bounding box center [339, 133] width 109 height 17
click at [365, 133] on div at bounding box center [339, 162] width 678 height 324
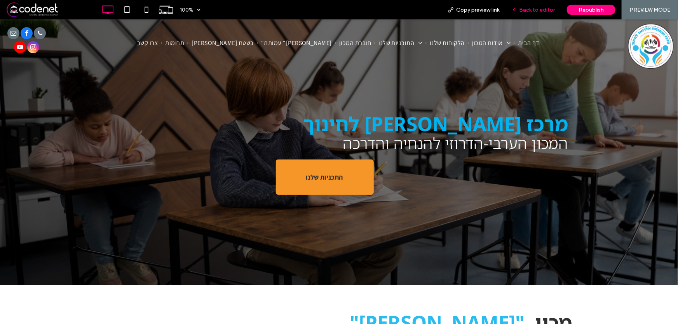
click at [529, 10] on span "Back to editor" at bounding box center [537, 10] width 36 height 7
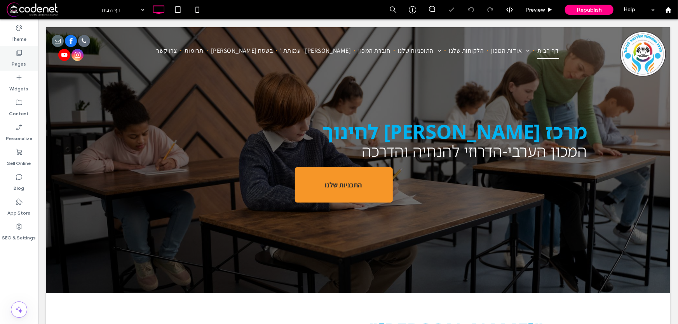
click at [16, 54] on icon at bounding box center [19, 53] width 8 height 8
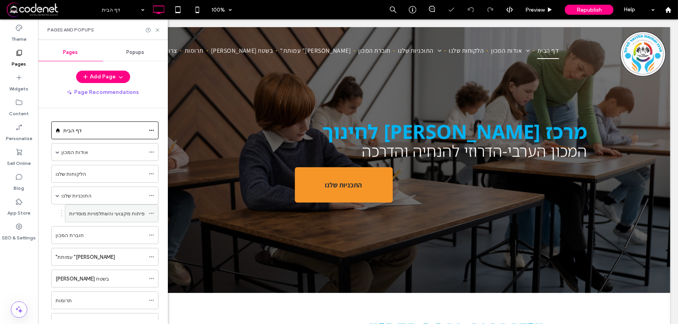
click at [91, 212] on label "פיתוח מקצועי והשתלמויות מוסדיות" at bounding box center [106, 214] width 75 height 14
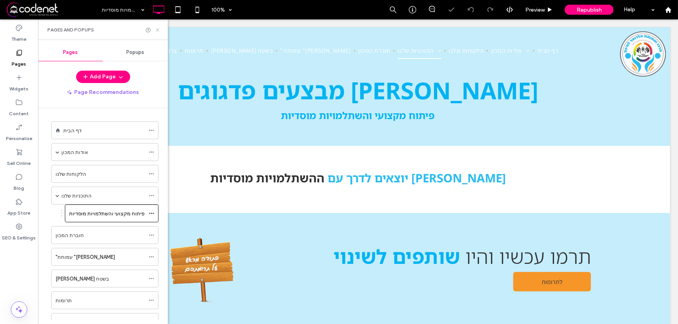
click at [158, 31] on use at bounding box center [157, 29] width 3 height 3
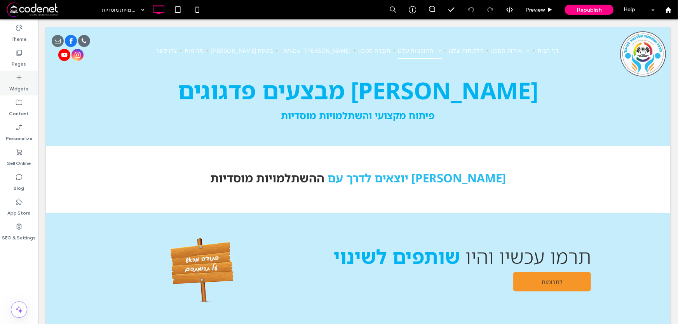
click at [20, 82] on label "Widgets" at bounding box center [19, 87] width 19 height 11
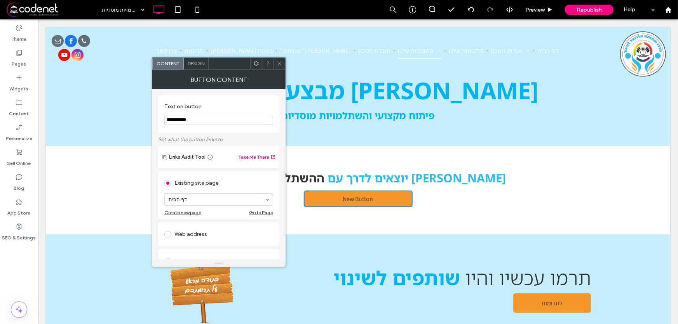
click at [199, 120] on input "**********" at bounding box center [218, 120] width 109 height 10
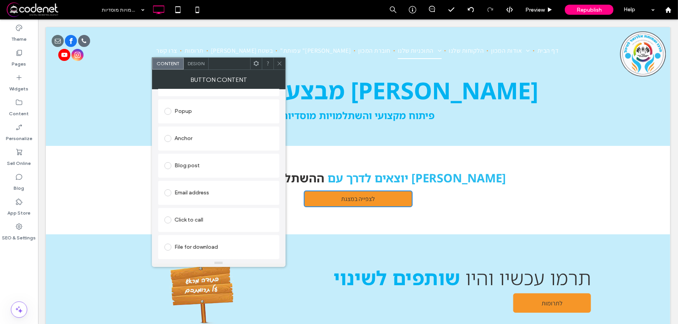
type input "**********"
click at [168, 247] on span at bounding box center [167, 247] width 7 height 7
click at [181, 247] on div "File" at bounding box center [181, 247] width 9 height 7
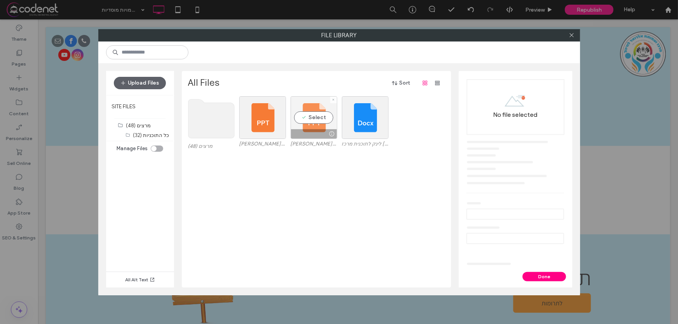
click at [309, 129] on div at bounding box center [314, 133] width 46 height 9
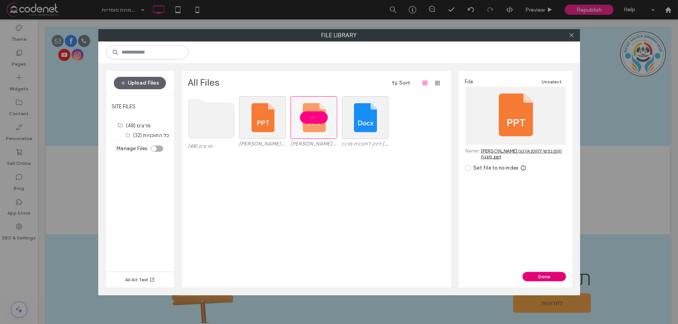
click at [537, 278] on button "Done" at bounding box center [545, 276] width 44 height 9
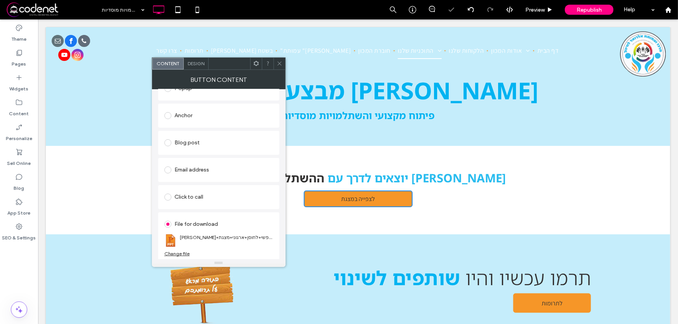
scroll to position [152, 0]
click at [279, 64] on use at bounding box center [279, 64] width 4 height 4
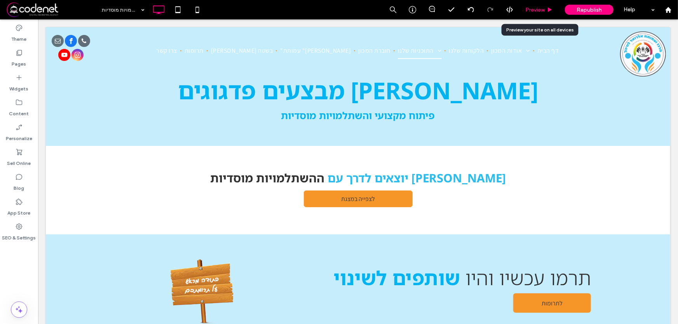
click at [534, 11] on span "Preview" at bounding box center [534, 10] width 19 height 7
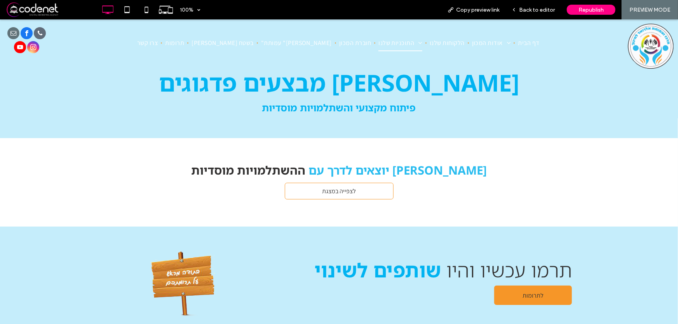
click at [364, 192] on link "לצפייה במצגת" at bounding box center [339, 191] width 109 height 17
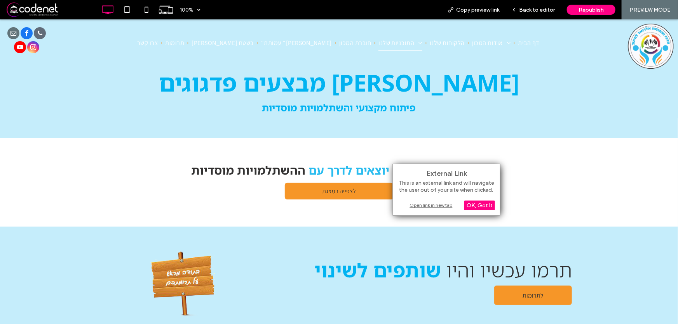
click at [447, 207] on div "Open link in new tab" at bounding box center [446, 205] width 97 height 8
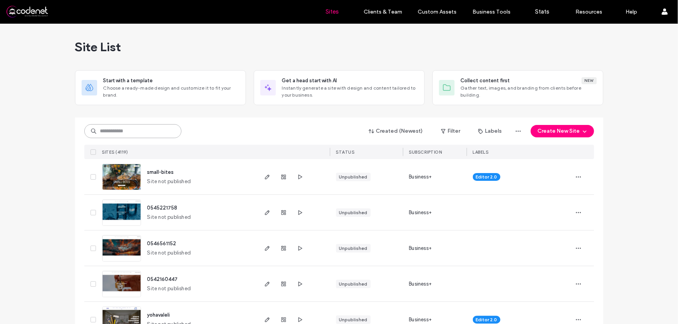
click at [138, 132] on input at bounding box center [132, 131] width 97 height 14
paste input "**********"
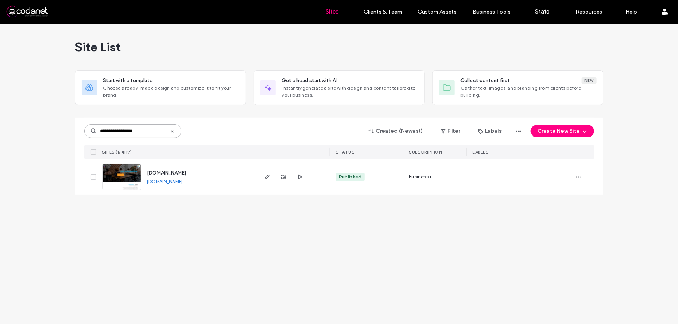
type input "**********"
click at [124, 175] on img at bounding box center [122, 190] width 38 height 53
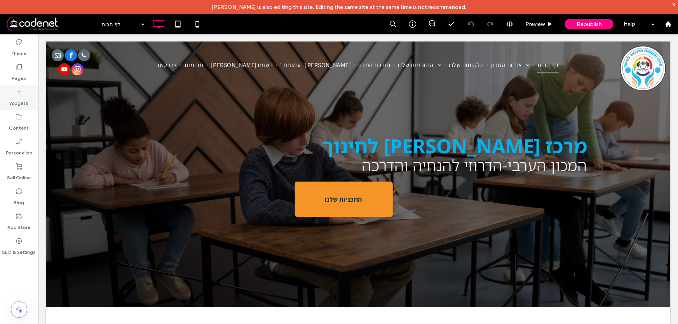
click at [19, 95] on icon at bounding box center [19, 92] width 8 height 8
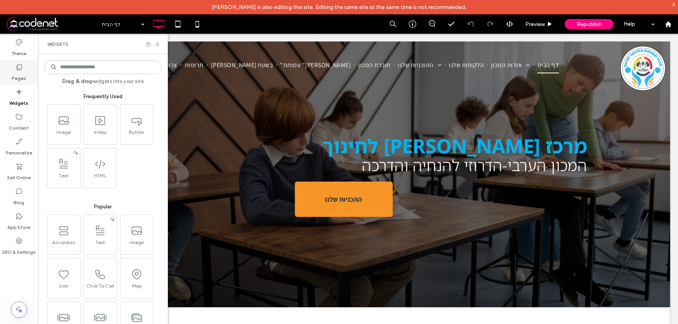
click at [16, 75] on label "Pages" at bounding box center [19, 76] width 14 height 11
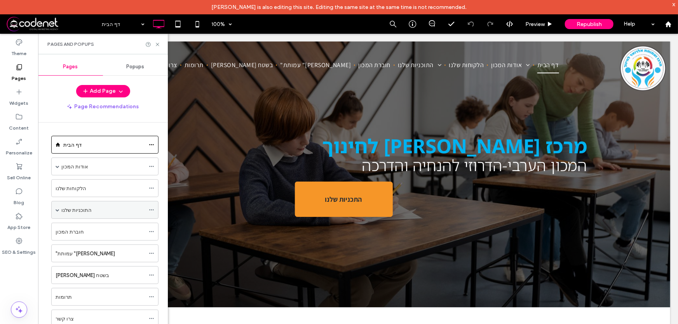
click at [86, 211] on label "התוכניות שלנו" at bounding box center [76, 211] width 30 height 14
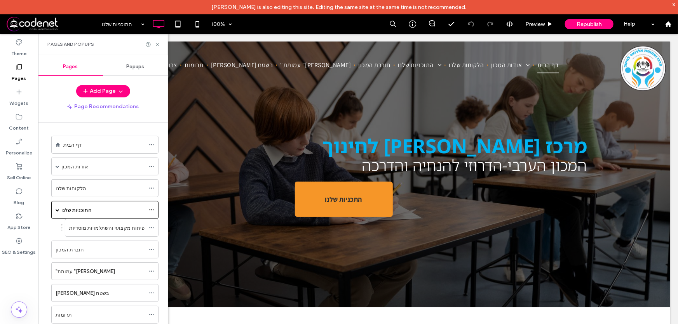
click at [92, 235] on div at bounding box center [339, 162] width 678 height 324
click at [93, 230] on div at bounding box center [339, 162] width 678 height 324
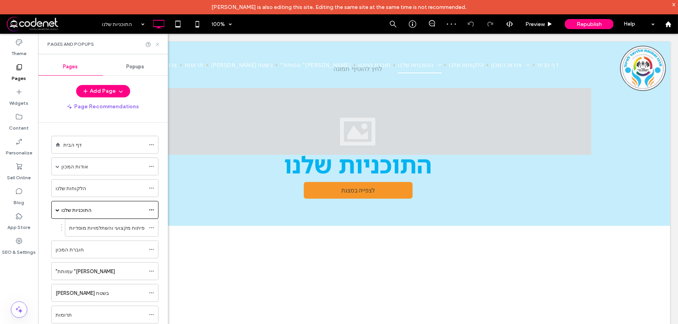
click at [157, 44] on icon at bounding box center [158, 45] width 6 height 6
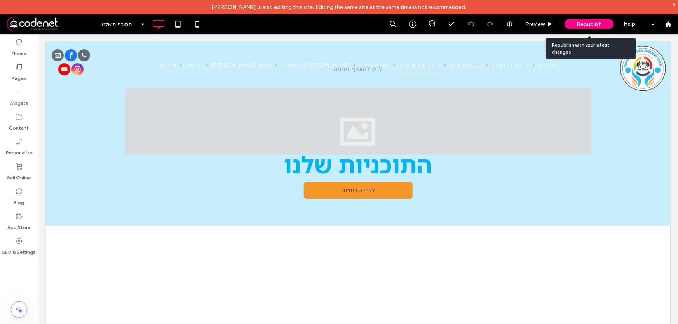
click at [582, 22] on span "Republish" at bounding box center [589, 24] width 25 height 7
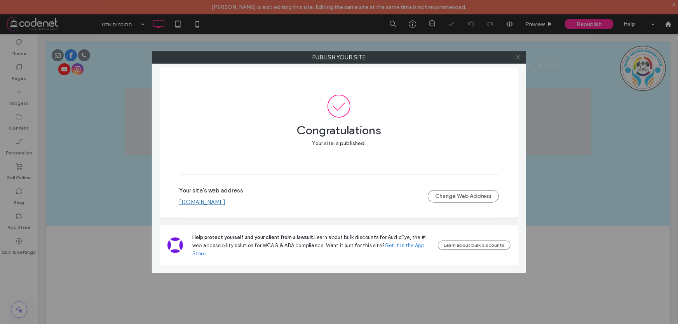
click at [518, 56] on icon at bounding box center [518, 57] width 6 height 6
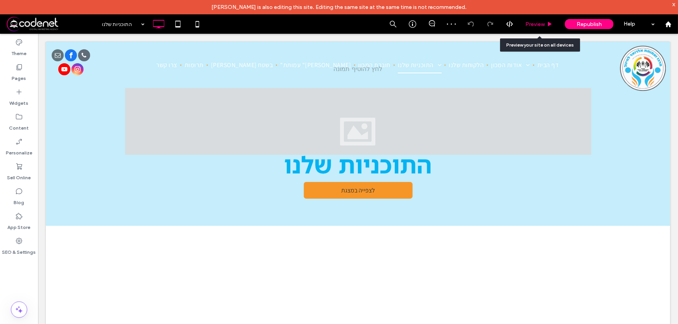
click at [535, 23] on span "Preview" at bounding box center [534, 24] width 19 height 7
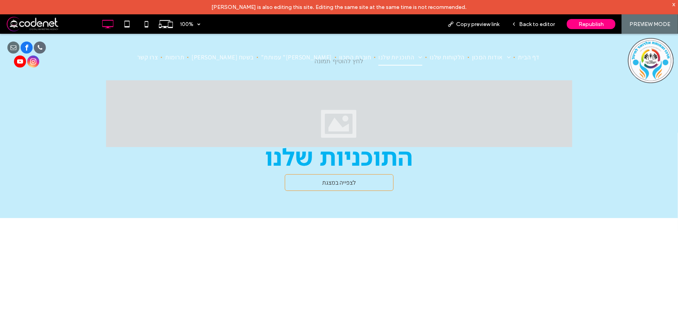
click at [366, 180] on link "לצפייה במצגת" at bounding box center [339, 182] width 109 height 17
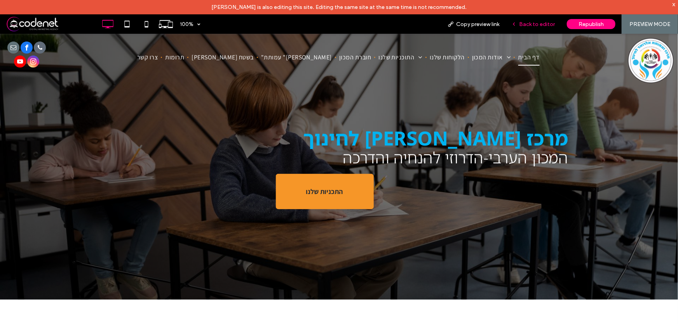
click at [529, 26] on span "Back to editor" at bounding box center [537, 24] width 36 height 7
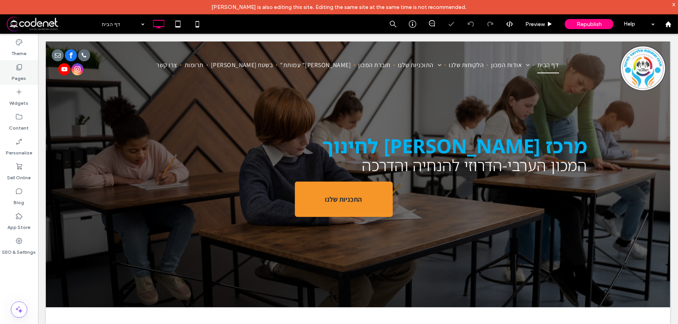
click at [22, 69] on icon at bounding box center [19, 67] width 8 height 8
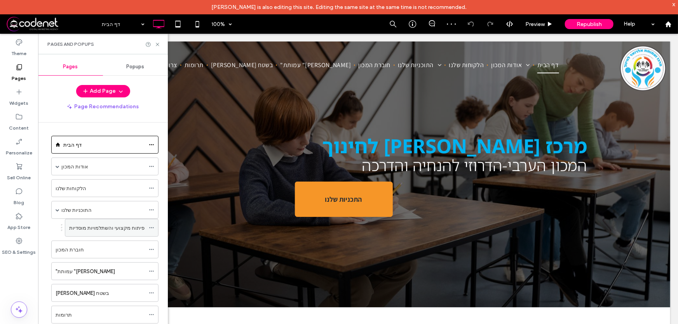
click at [101, 227] on label "פיתוח מקצועי והשתלמויות מוסדיות" at bounding box center [106, 229] width 75 height 14
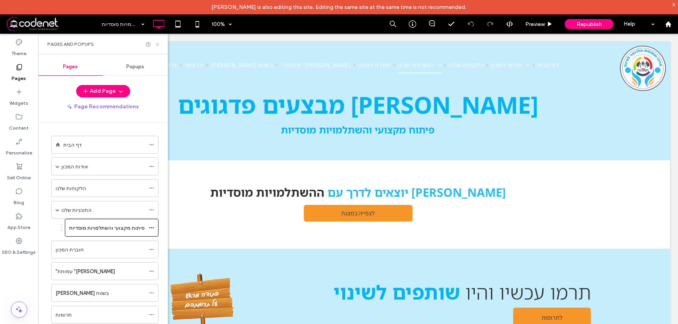
click at [158, 45] on use at bounding box center [157, 44] width 3 height 3
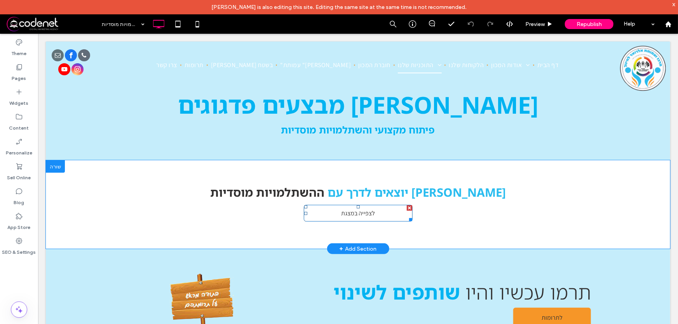
click at [382, 211] on link "לצפייה במצגת" at bounding box center [357, 213] width 109 height 17
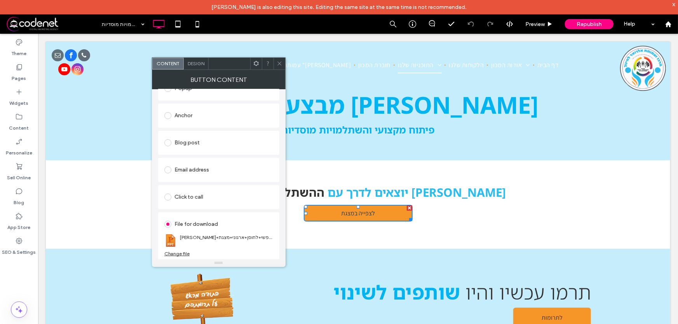
scroll to position [152, 0]
click at [178, 253] on div "Change file" at bounding box center [176, 253] width 25 height 6
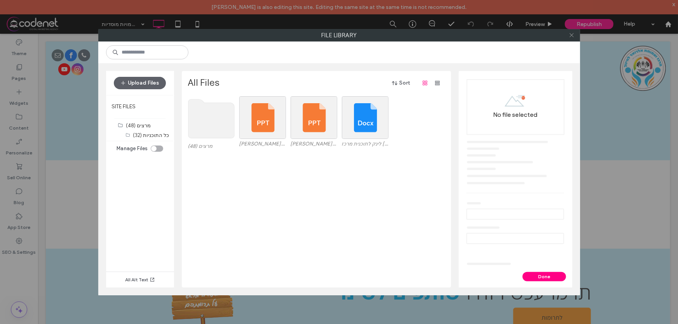
click at [574, 35] on icon at bounding box center [572, 35] width 6 height 6
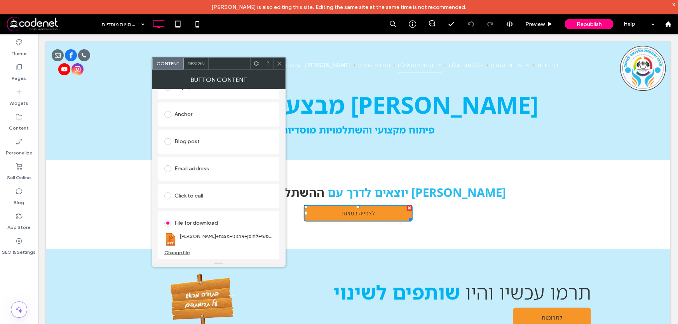
click at [167, 224] on span at bounding box center [167, 223] width 7 height 7
click at [180, 252] on div "Change file" at bounding box center [176, 253] width 25 height 6
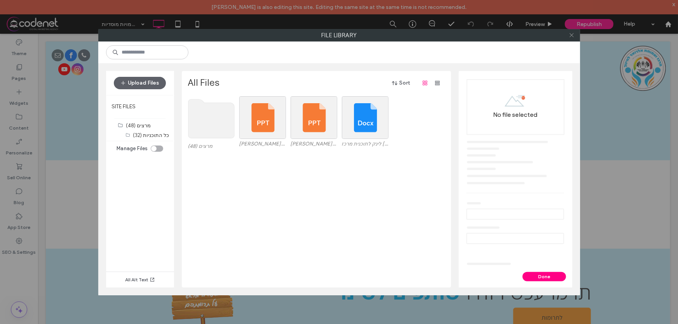
click at [570, 36] on icon at bounding box center [572, 35] width 6 height 6
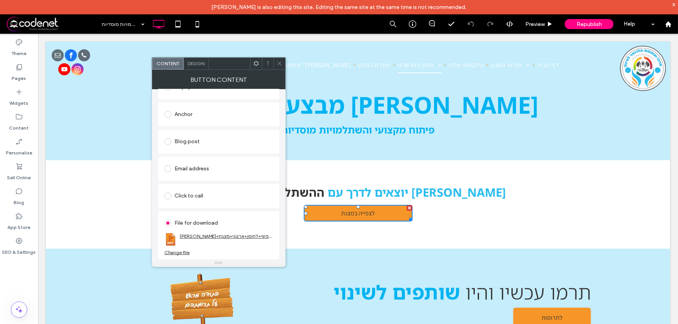
drag, startPoint x: 201, startPoint y: 236, endPoint x: 219, endPoint y: 237, distance: 18.7
click at [219, 237] on link "[PERSON_NAME]+חוסן+נפשי+לחוסן+ארגוני+מצגת+.ppt" at bounding box center [226, 237] width 93 height 6
click at [170, 223] on span at bounding box center [167, 223] width 7 height 7
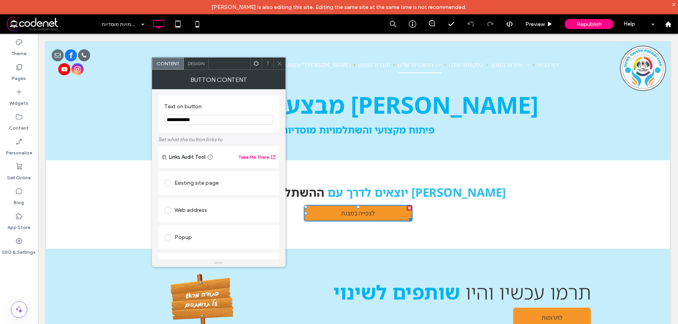
click at [167, 185] on span at bounding box center [167, 183] width 7 height 7
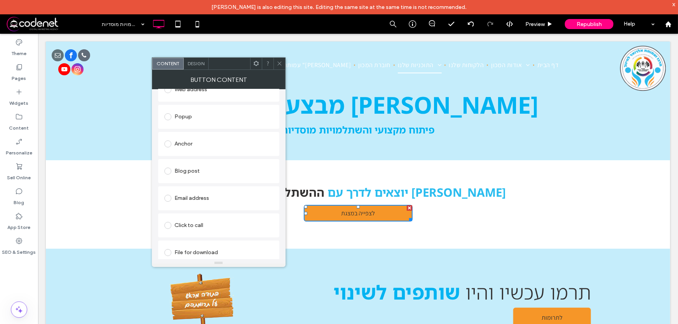
scroll to position [152, 0]
click at [280, 63] on icon at bounding box center [280, 64] width 6 height 6
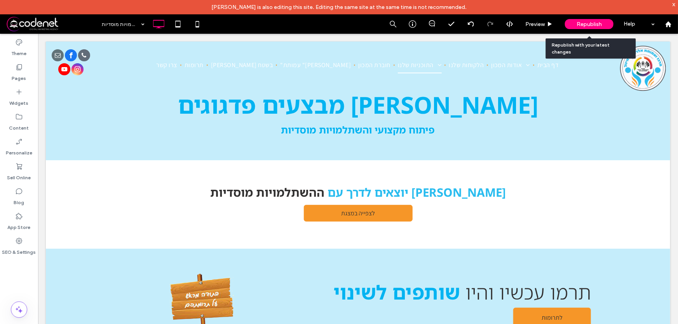
click at [587, 26] on span "Republish" at bounding box center [589, 24] width 25 height 7
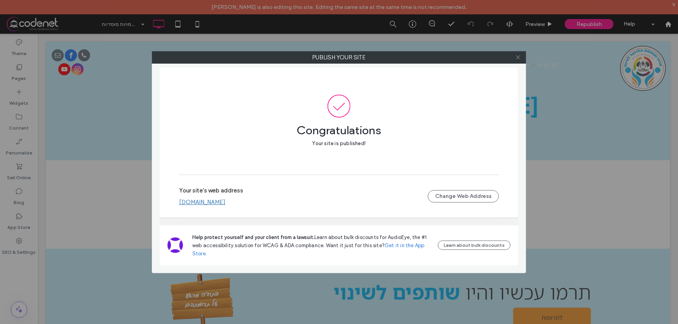
click at [516, 58] on icon at bounding box center [518, 57] width 6 height 6
